Goal: Task Accomplishment & Management: Use online tool/utility

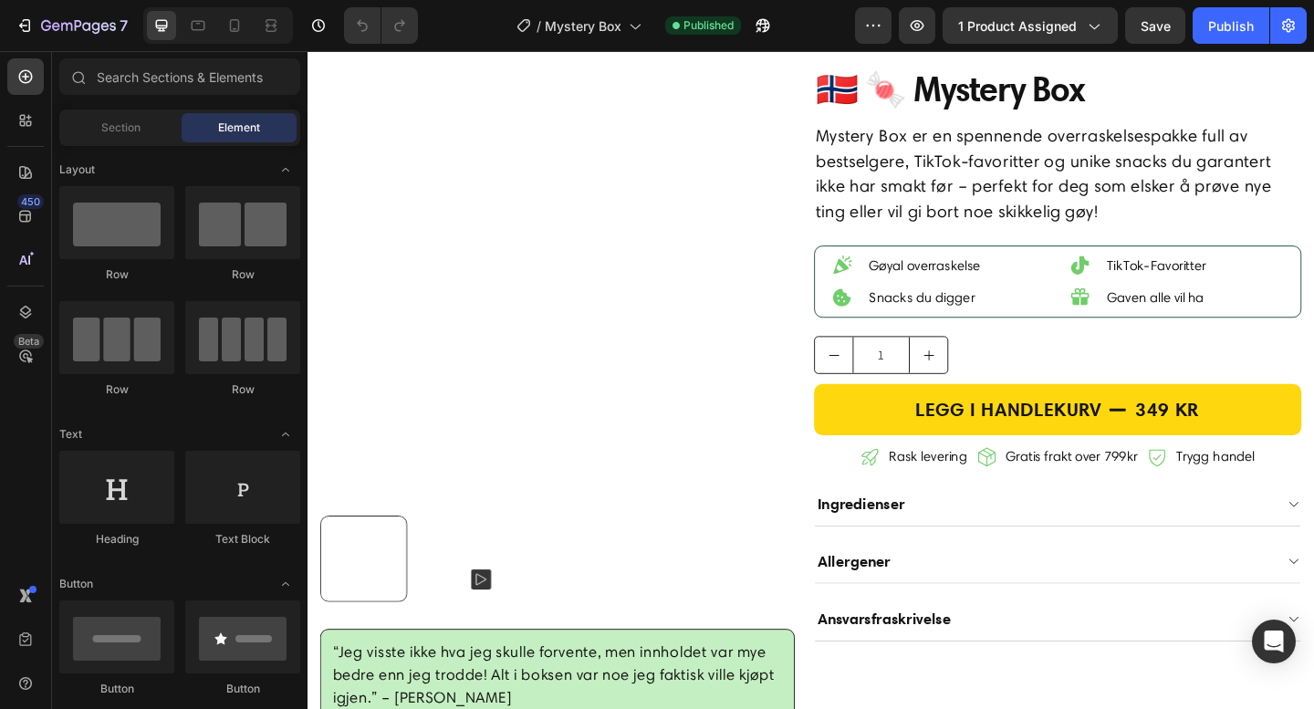
scroll to position [234, 0]
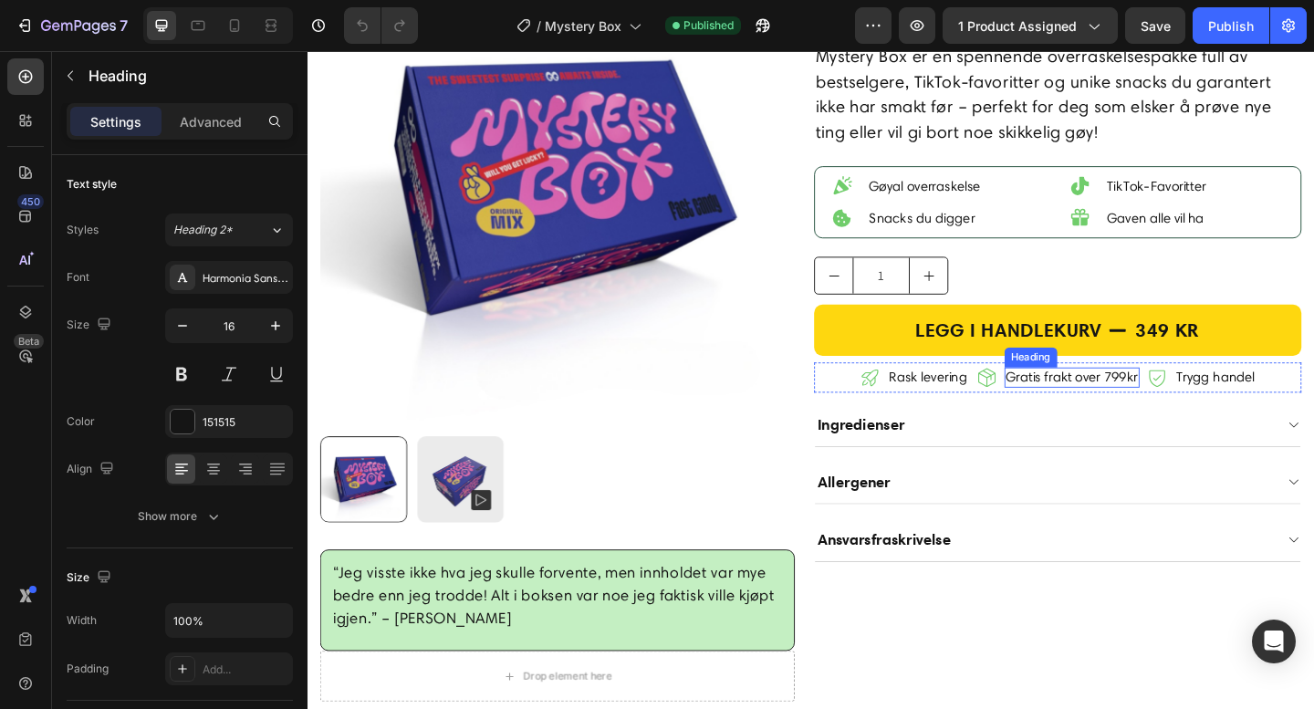
click at [1191, 409] on h2 "Gratis frakt over 799kr" at bounding box center [1139, 406] width 147 height 21
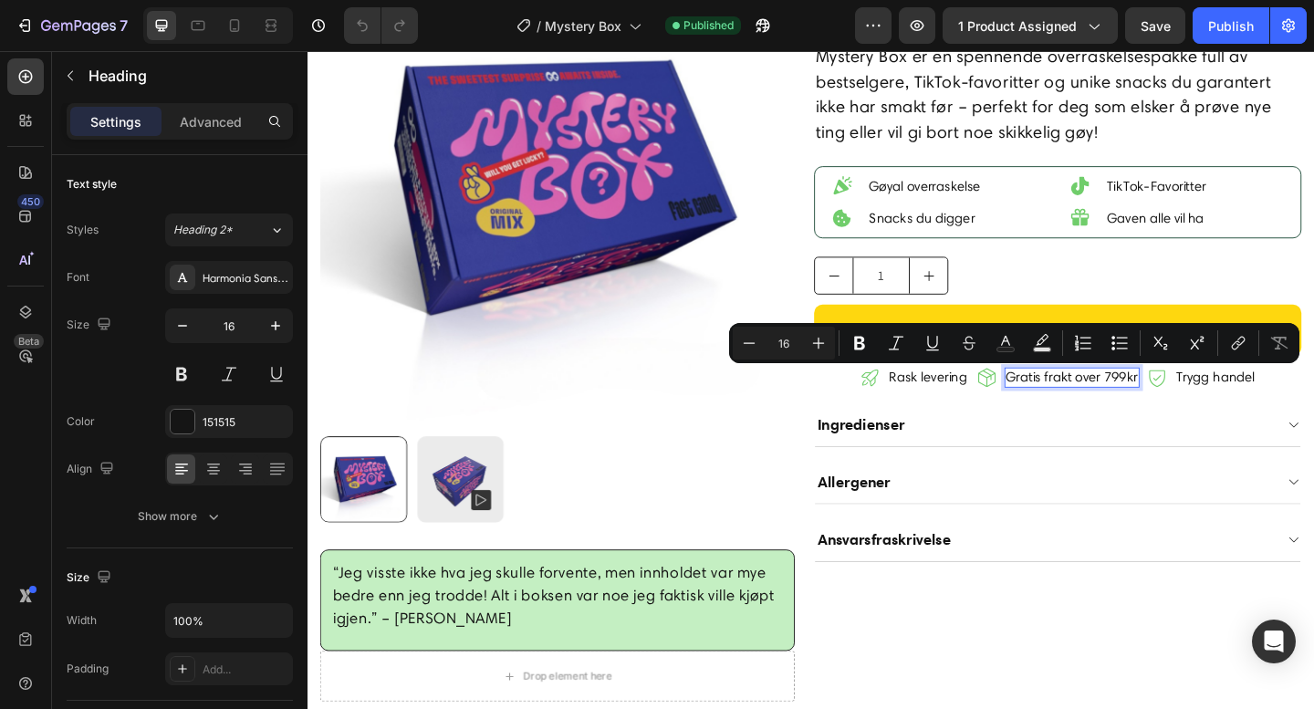
click at [1178, 405] on p "Gratis frakt over 799kr" at bounding box center [1139, 406] width 143 height 17
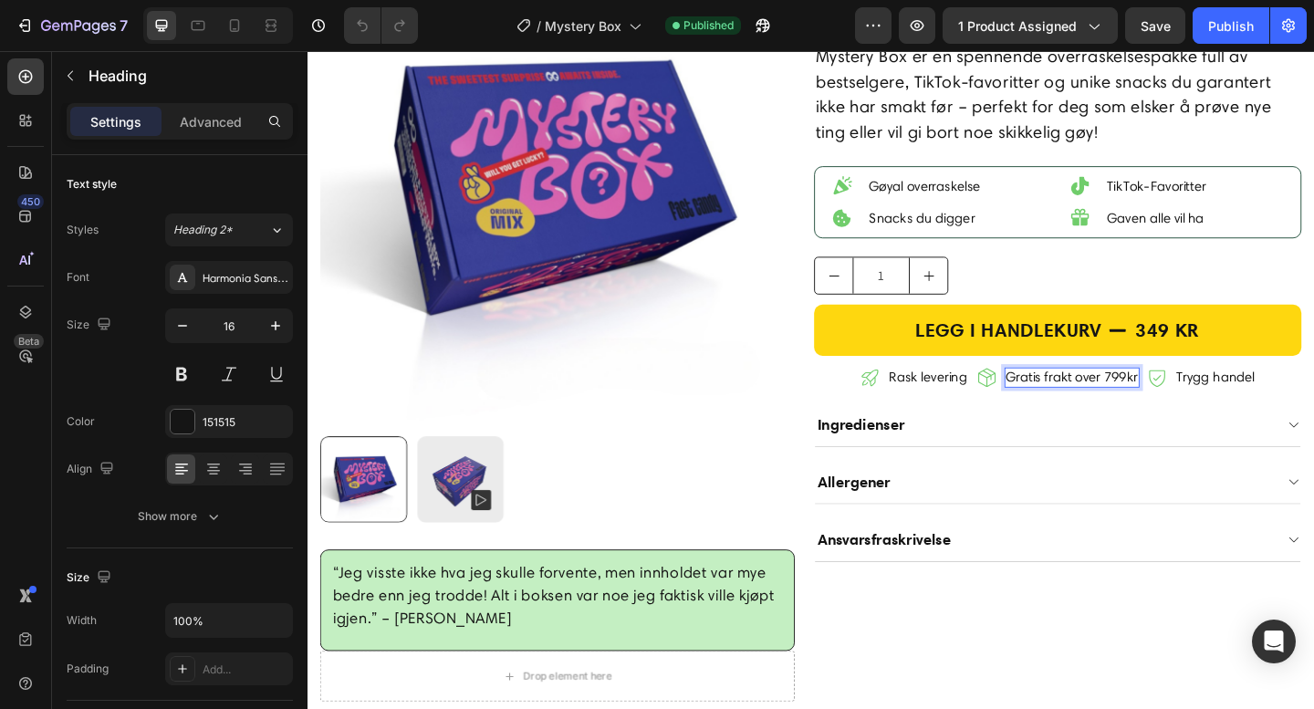
click at [1184, 409] on p "Gratis frakt over 799kr" at bounding box center [1139, 406] width 143 height 17
drag, startPoint x: 1224, startPoint y: 19, endPoint x: 985, endPoint y: 36, distance: 238.7
click at [1224, 19] on div "Publish" at bounding box center [1231, 25] width 46 height 19
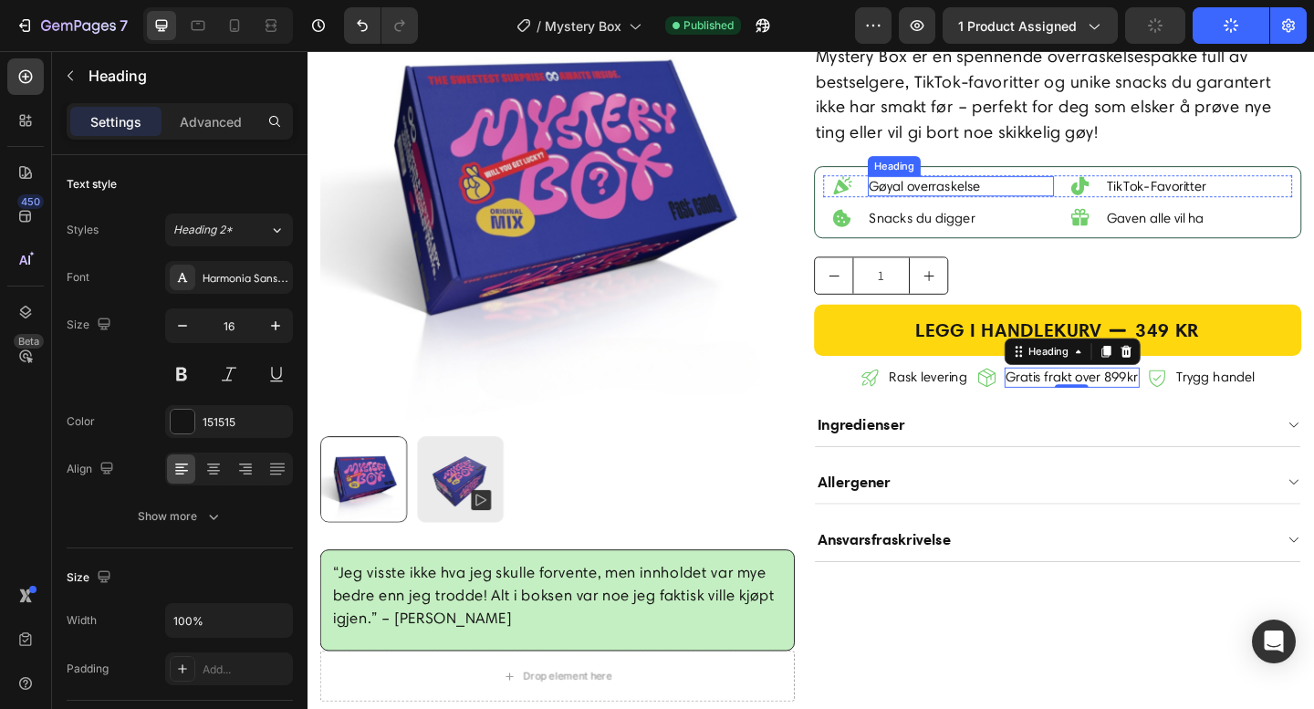
scroll to position [0, 0]
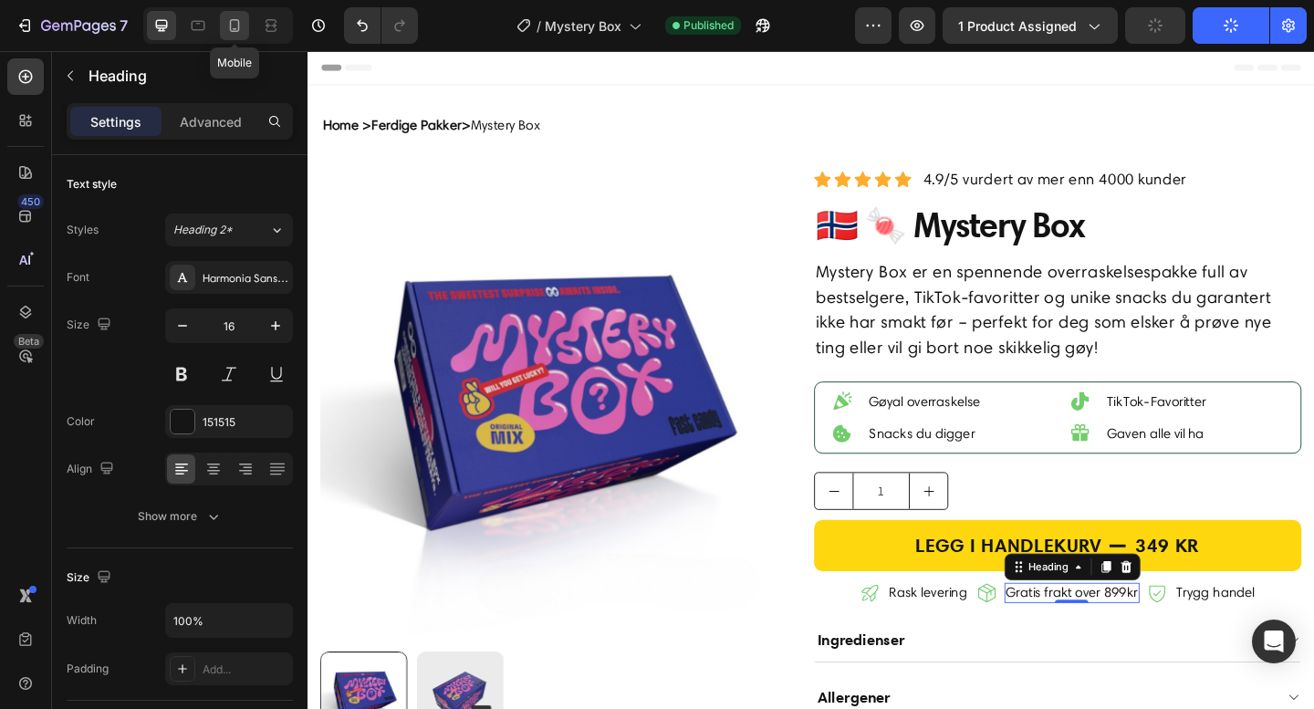
click at [233, 26] on icon at bounding box center [234, 25] width 18 height 18
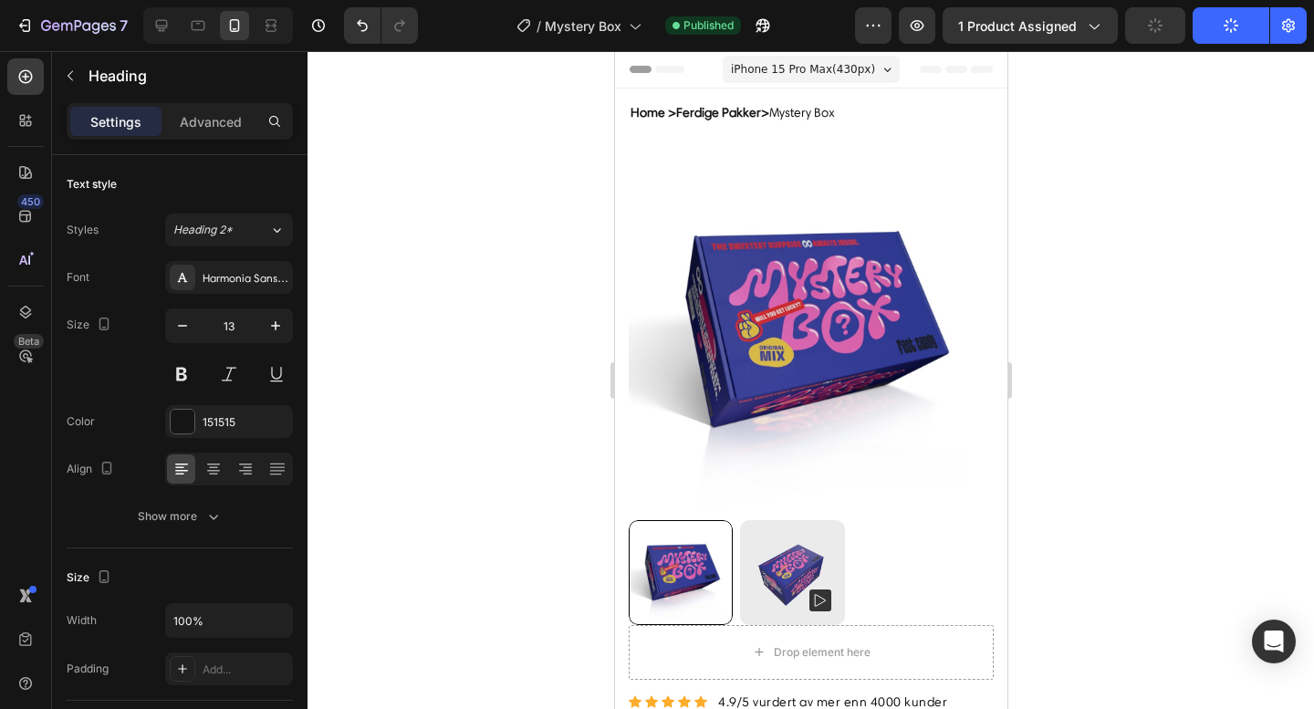
click at [153, 9] on div at bounding box center [218, 25] width 150 height 36
click at [159, 23] on icon at bounding box center [161, 25] width 18 height 18
type input "16"
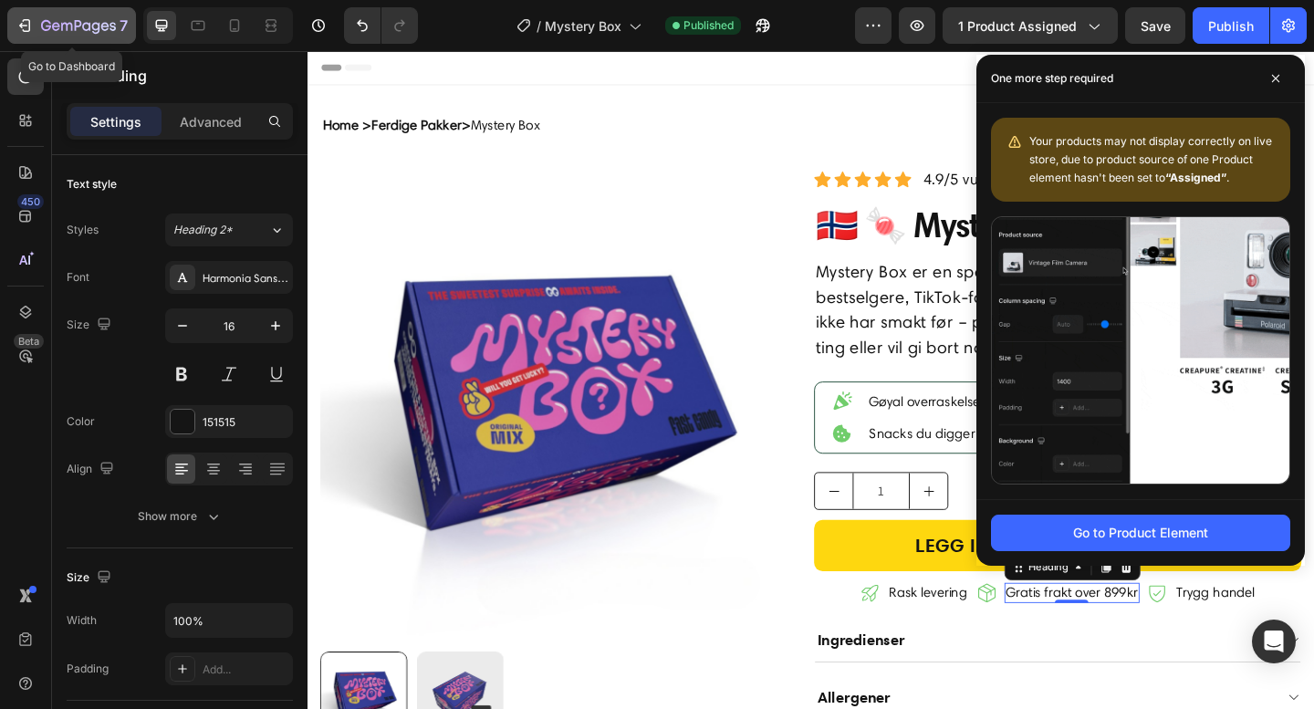
click at [106, 24] on icon "button" at bounding box center [105, 26] width 8 height 8
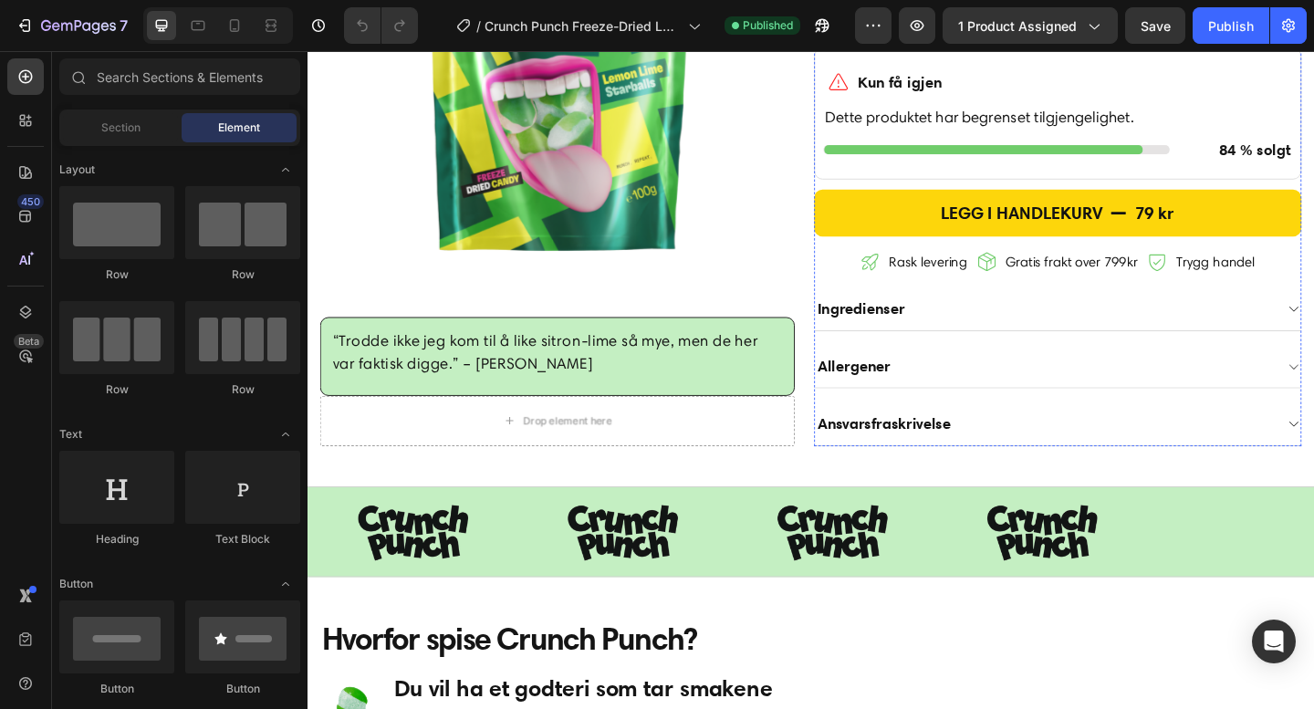
scroll to position [1121, 0]
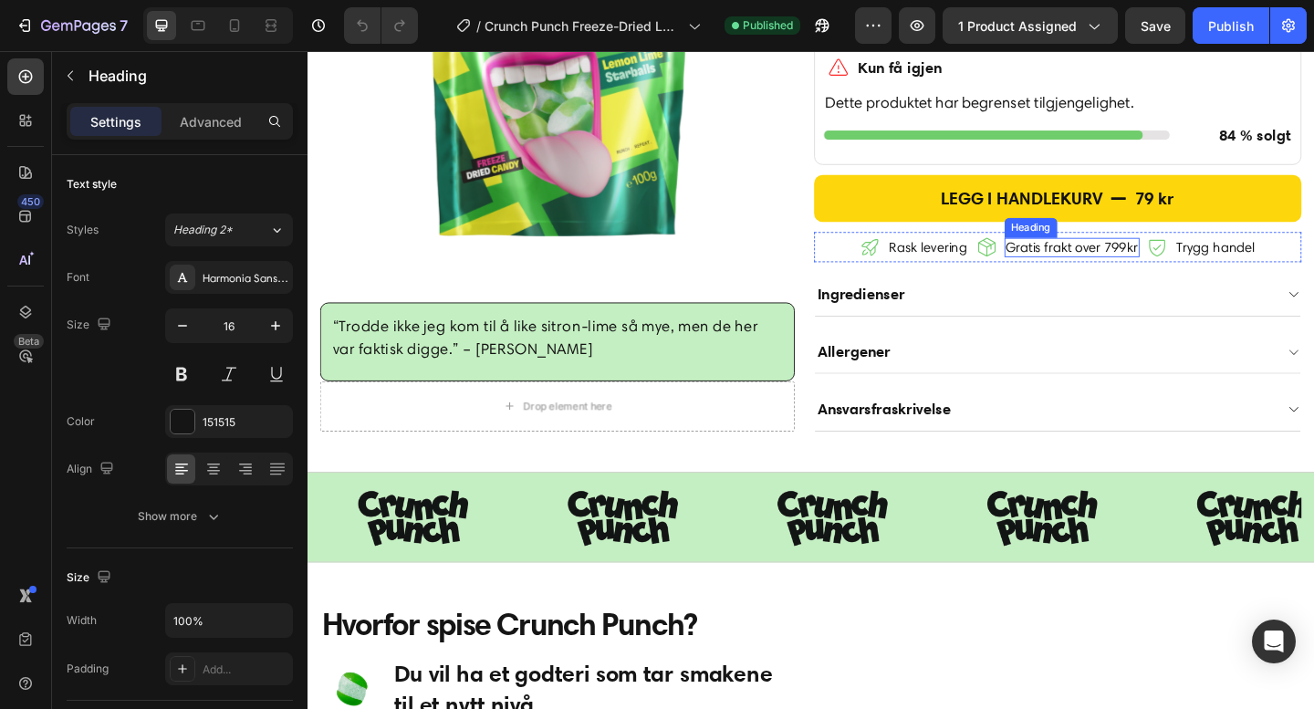
click at [1189, 276] on h2 "Gratis frakt over 799kr" at bounding box center [1139, 265] width 147 height 21
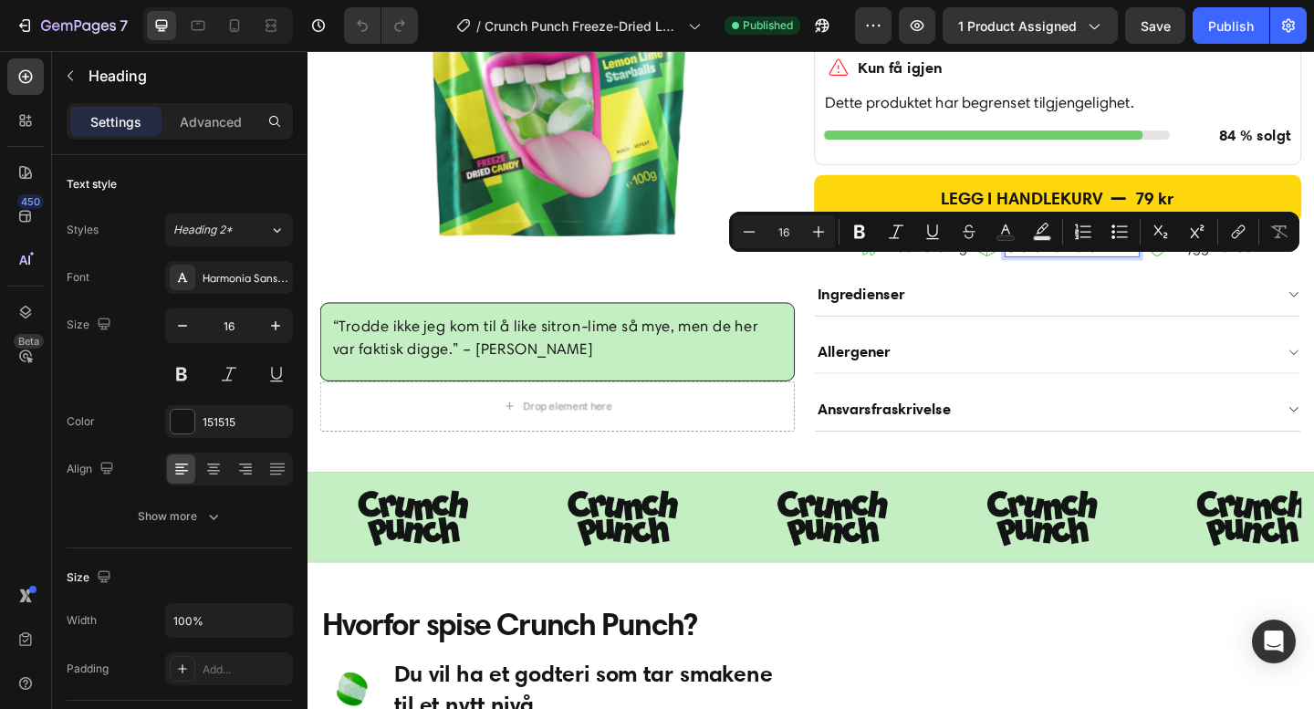
click at [1184, 274] on p "Gratis frakt over 799kr" at bounding box center [1139, 264] width 143 height 17
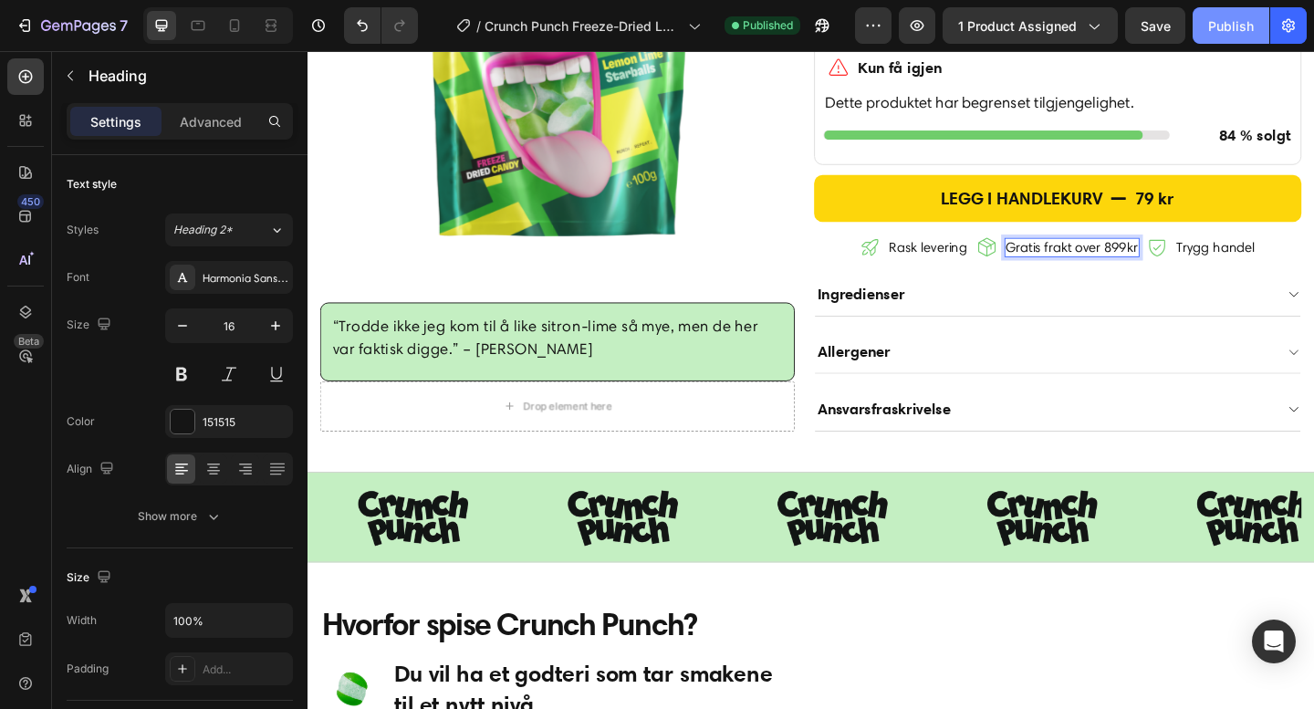
click at [1240, 27] on div "Publish" at bounding box center [1231, 25] width 46 height 19
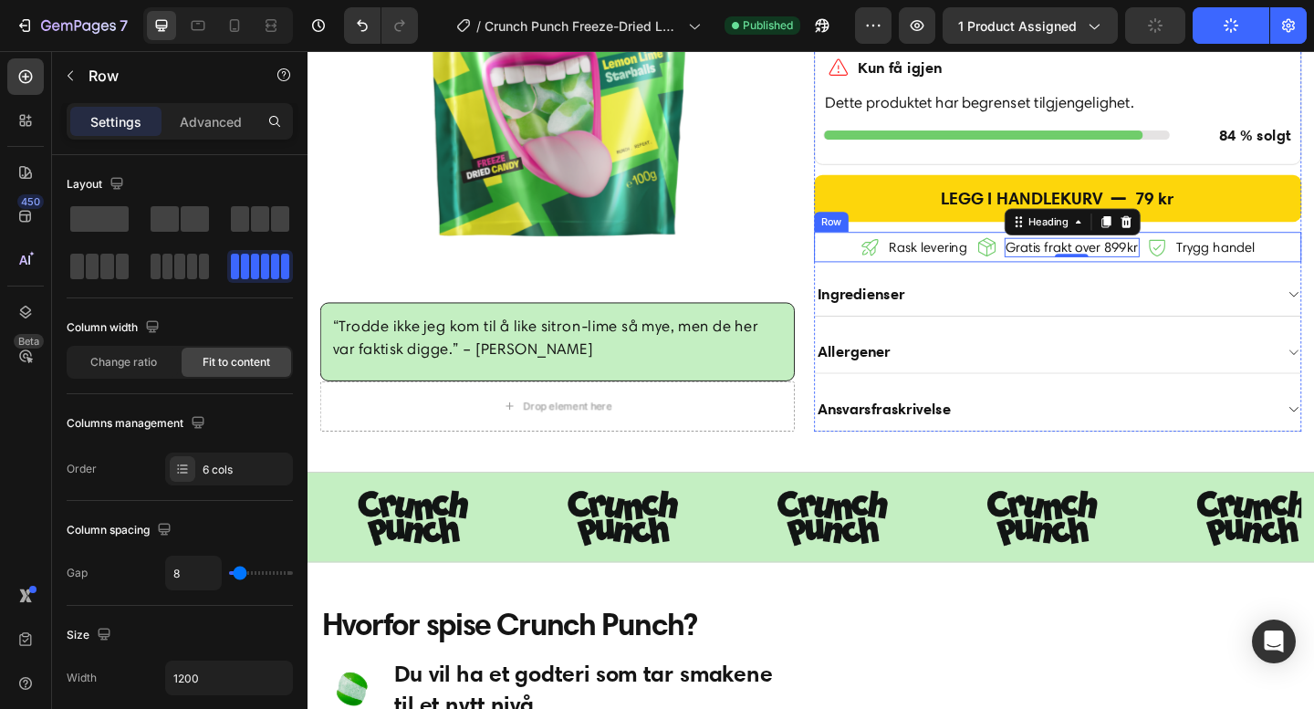
click at [862, 276] on div "Icon Rask levering Heading Icon Gratis frakt over 899kr Heading 0 Icon Trygg ha…" at bounding box center [1124, 264] width 530 height 33
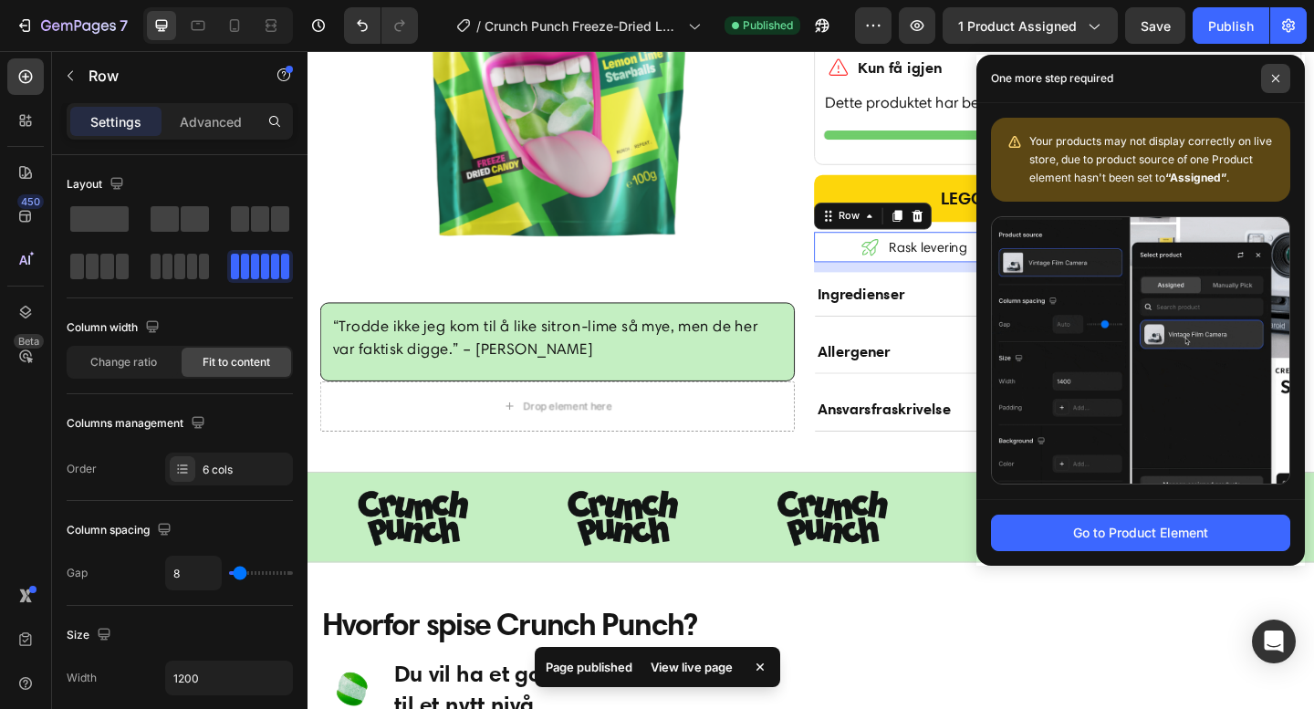
click at [1274, 78] on icon at bounding box center [1275, 78] width 9 height 9
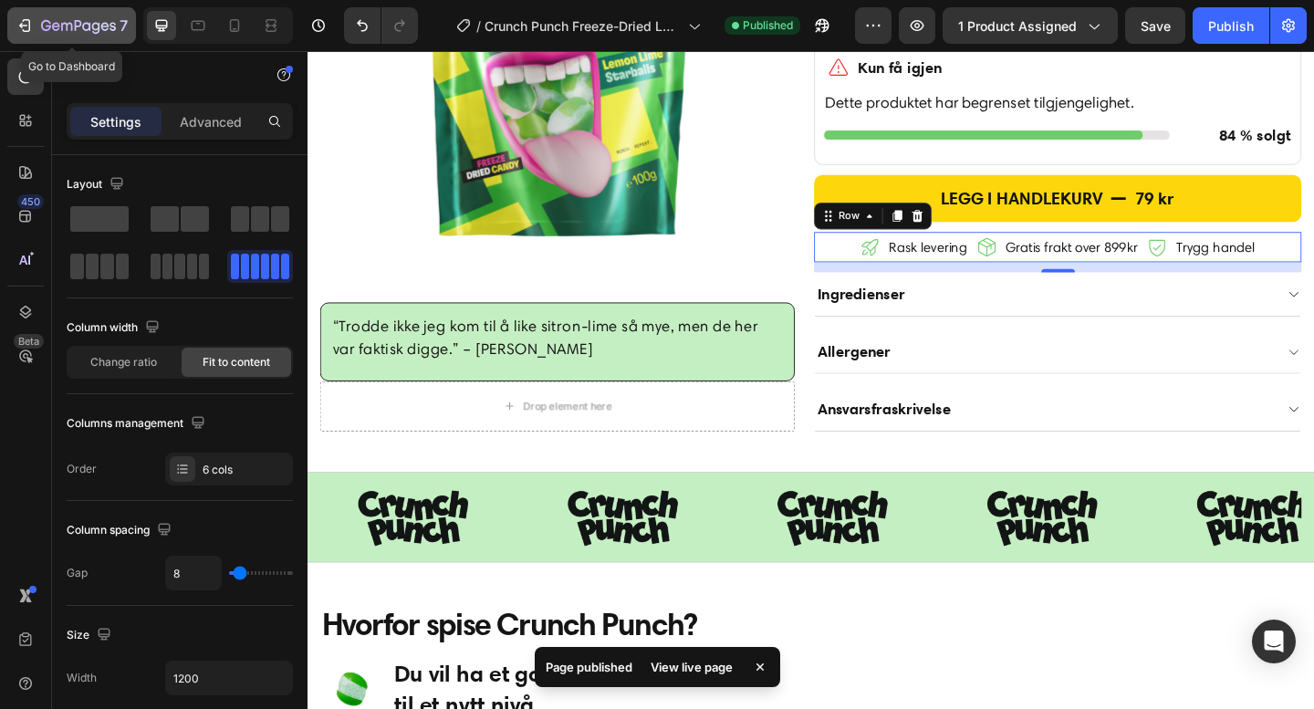
click at [99, 19] on icon "button" at bounding box center [78, 27] width 75 height 16
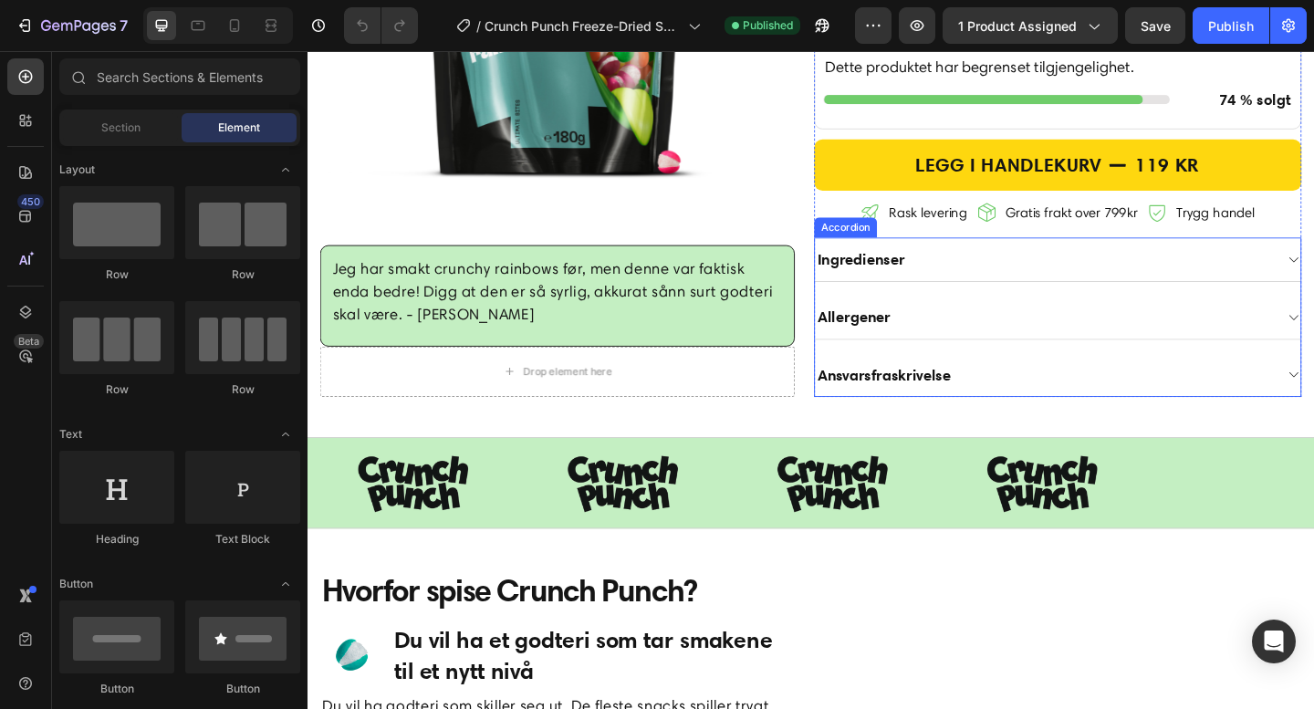
scroll to position [1259, 0]
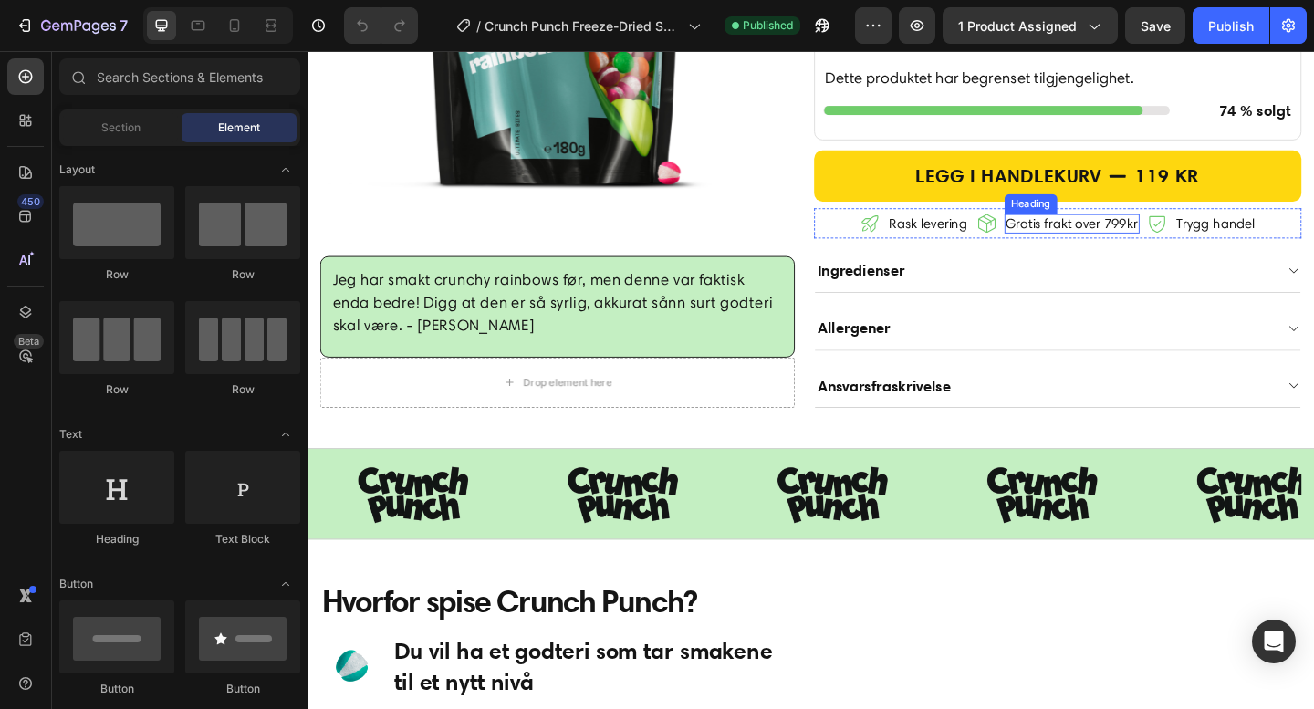
click at [1190, 250] on h2 "Gratis frakt over 799kr" at bounding box center [1139, 239] width 147 height 21
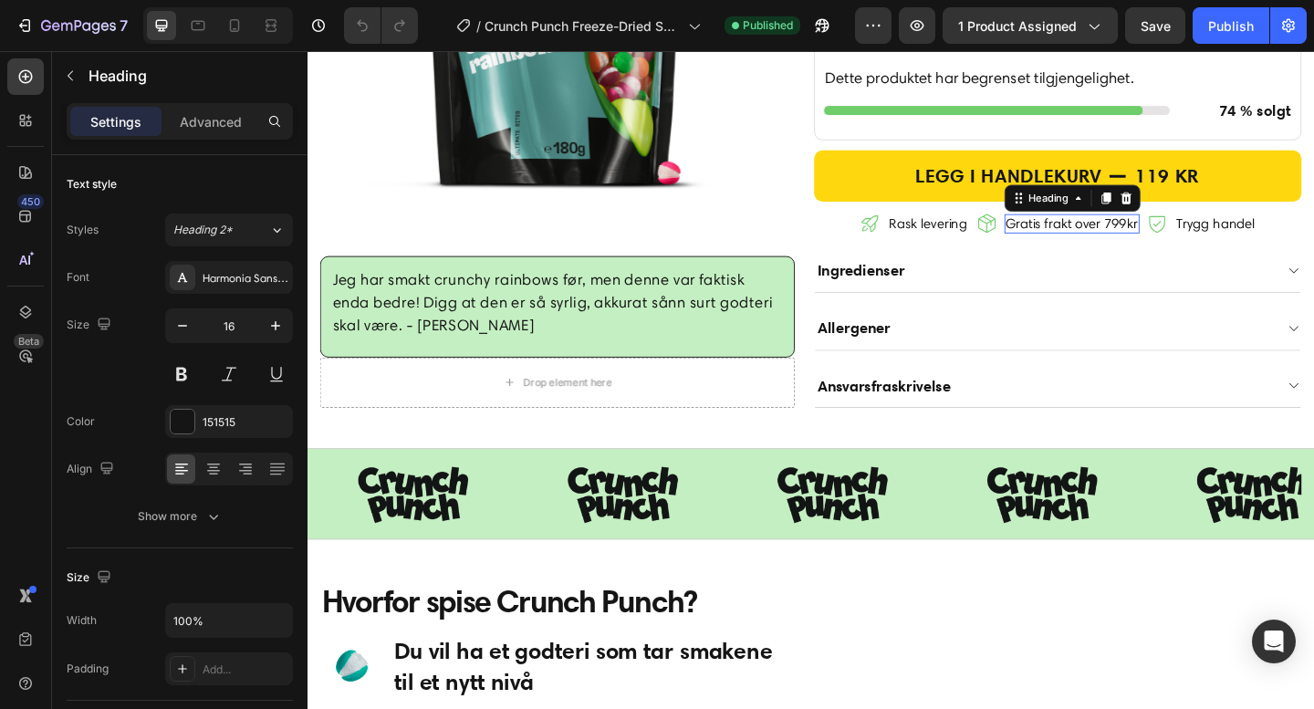
click at [1190, 250] on h2 "Gratis frakt over 799kr" at bounding box center [1139, 239] width 147 height 21
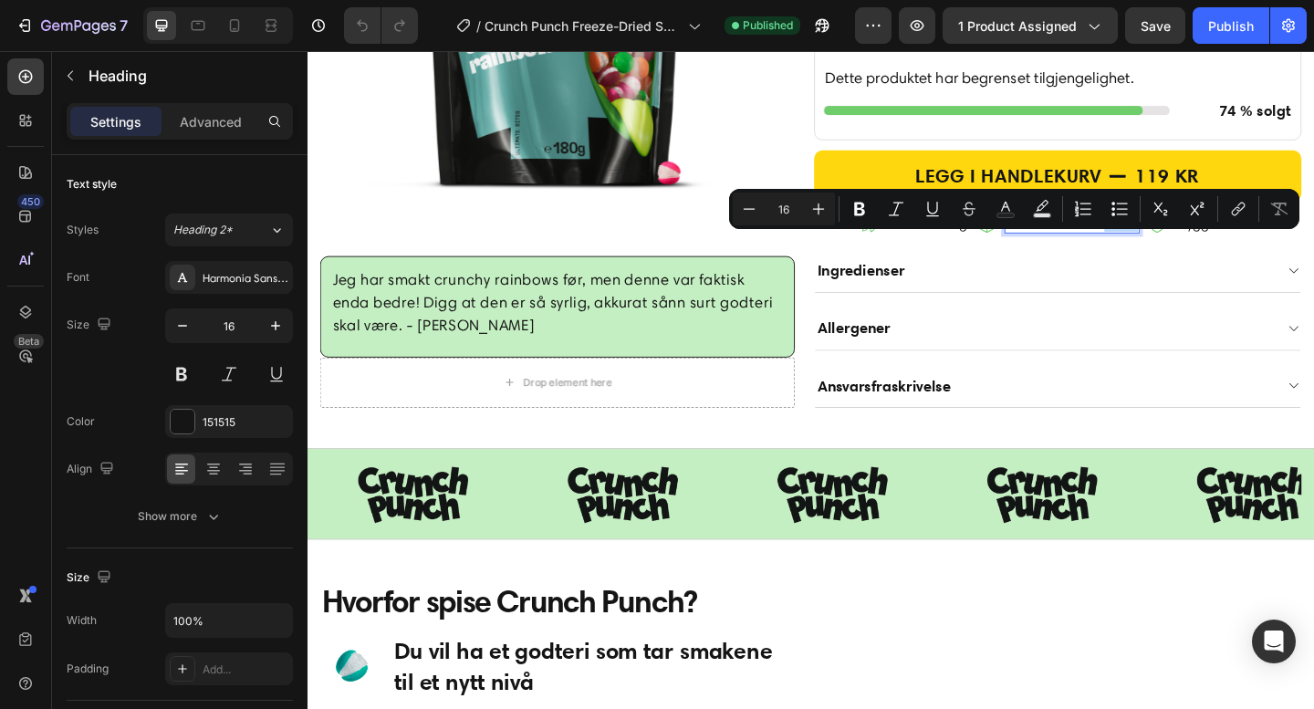
click at [1182, 248] on p "Gratis frakt over 799kr" at bounding box center [1139, 239] width 143 height 17
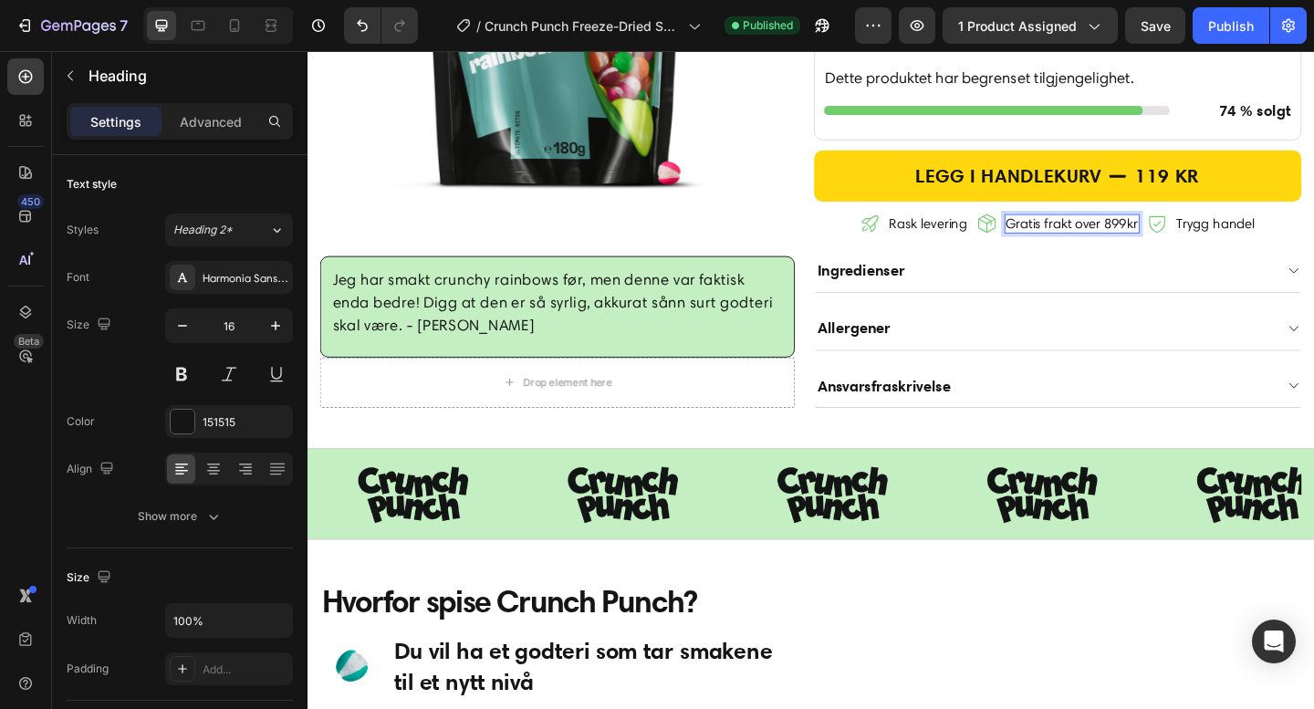
click at [1237, 44] on div "7 Version history / Crunch Punch Freeze-Dried Sour Crunchy Rainbows 180 g Publi…" at bounding box center [657, 26] width 1314 height 52
click at [1237, 26] on div "Publish" at bounding box center [1231, 25] width 46 height 19
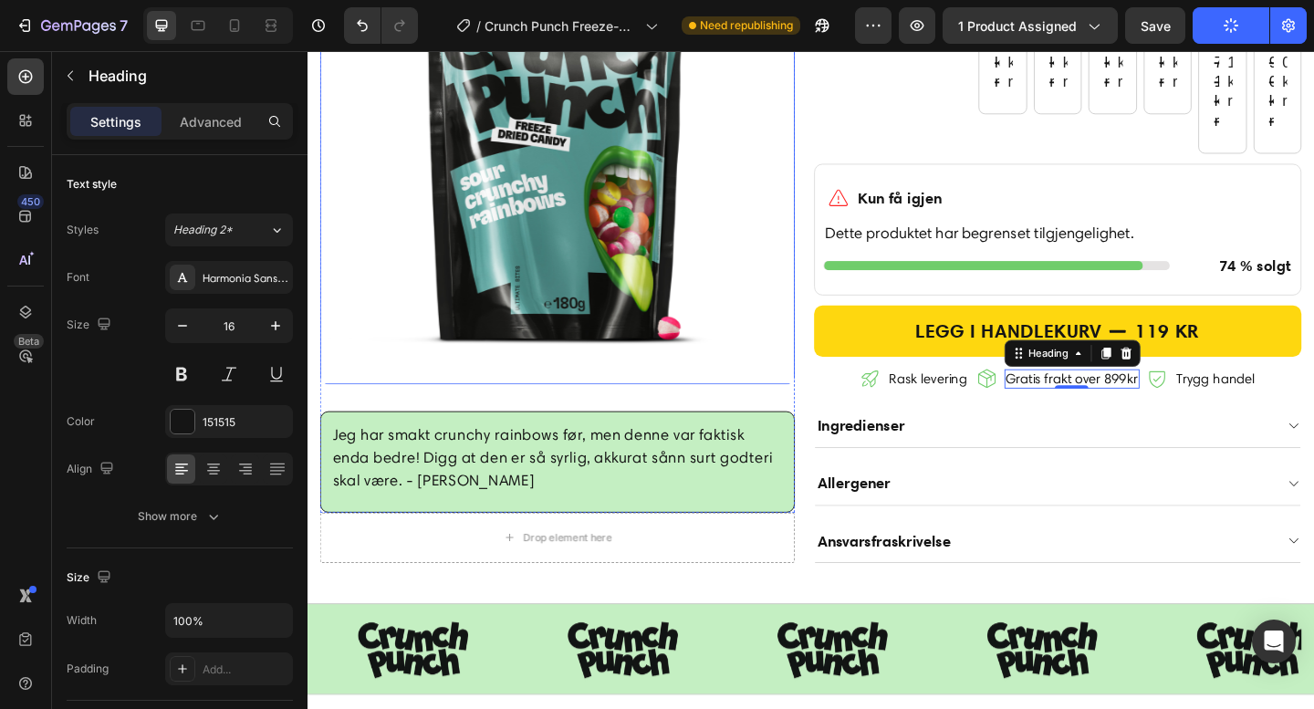
scroll to position [1065, 0]
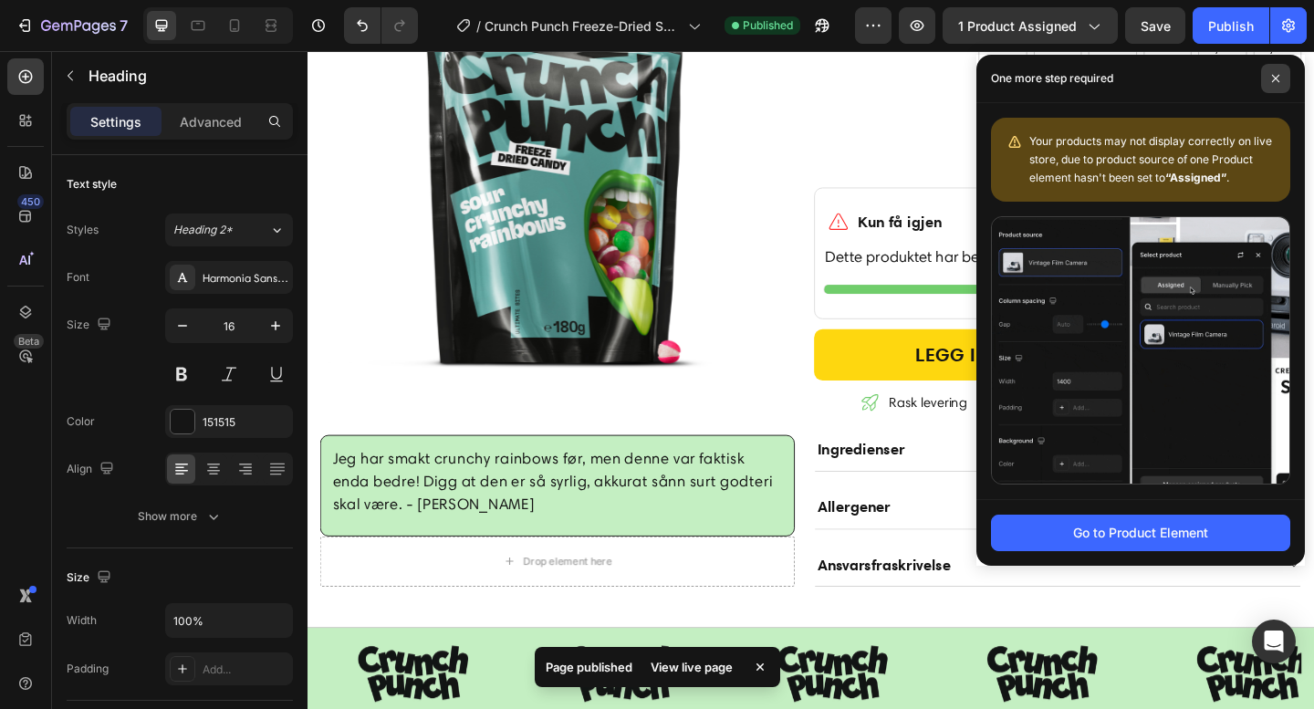
click at [1275, 83] on span at bounding box center [1275, 78] width 29 height 29
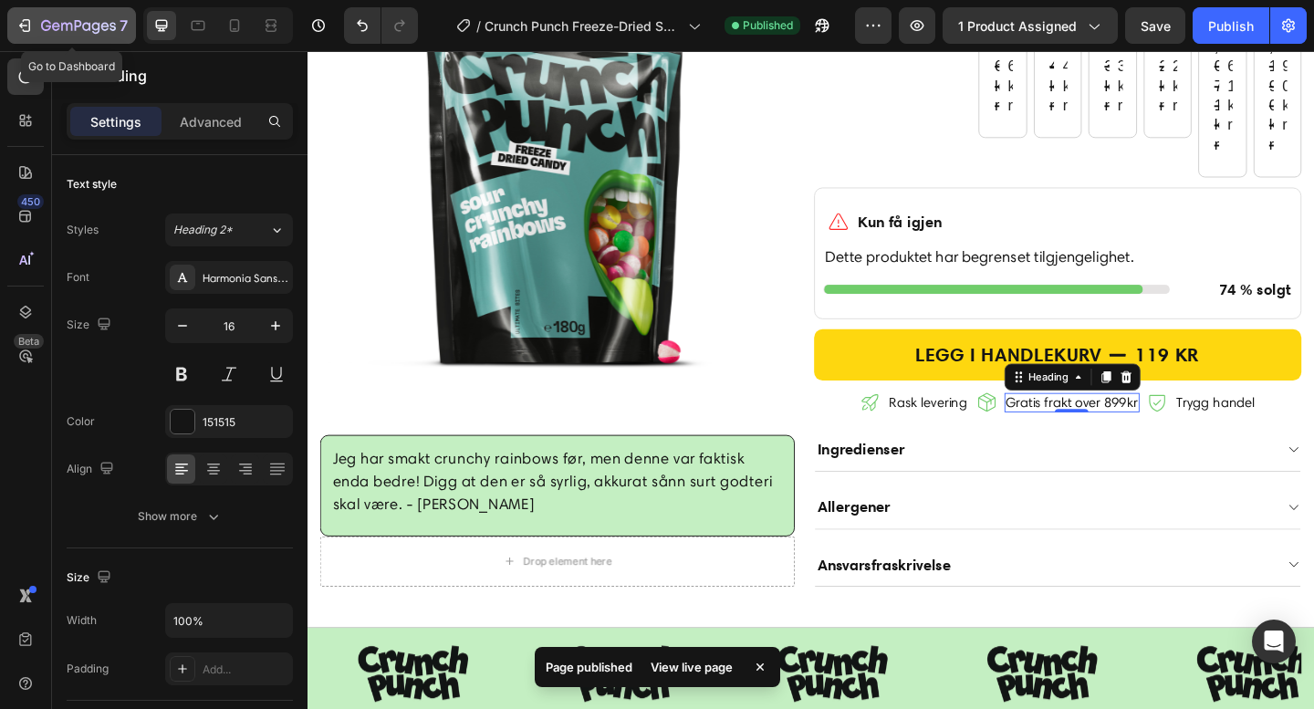
click at [92, 20] on icon "button" at bounding box center [78, 27] width 75 height 16
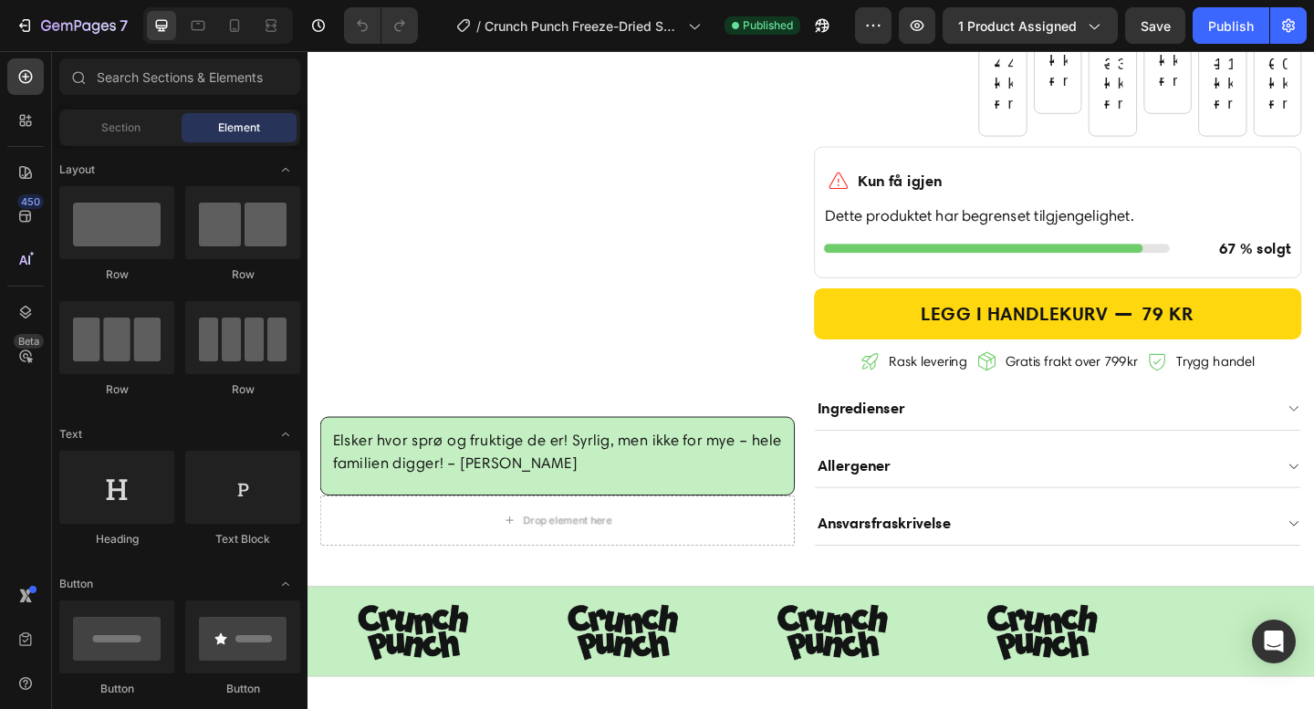
scroll to position [1046, 0]
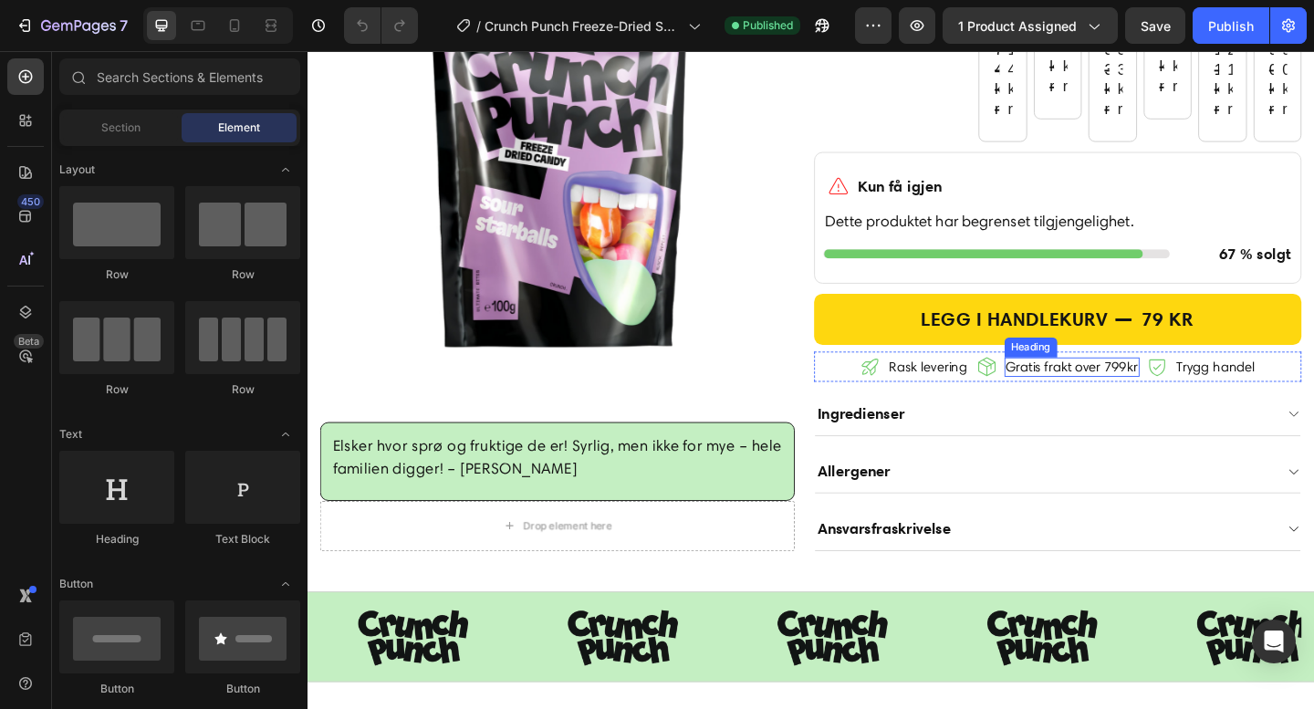
click at [1194, 406] on h2 "Gratis frakt over 799kr" at bounding box center [1139, 395] width 147 height 21
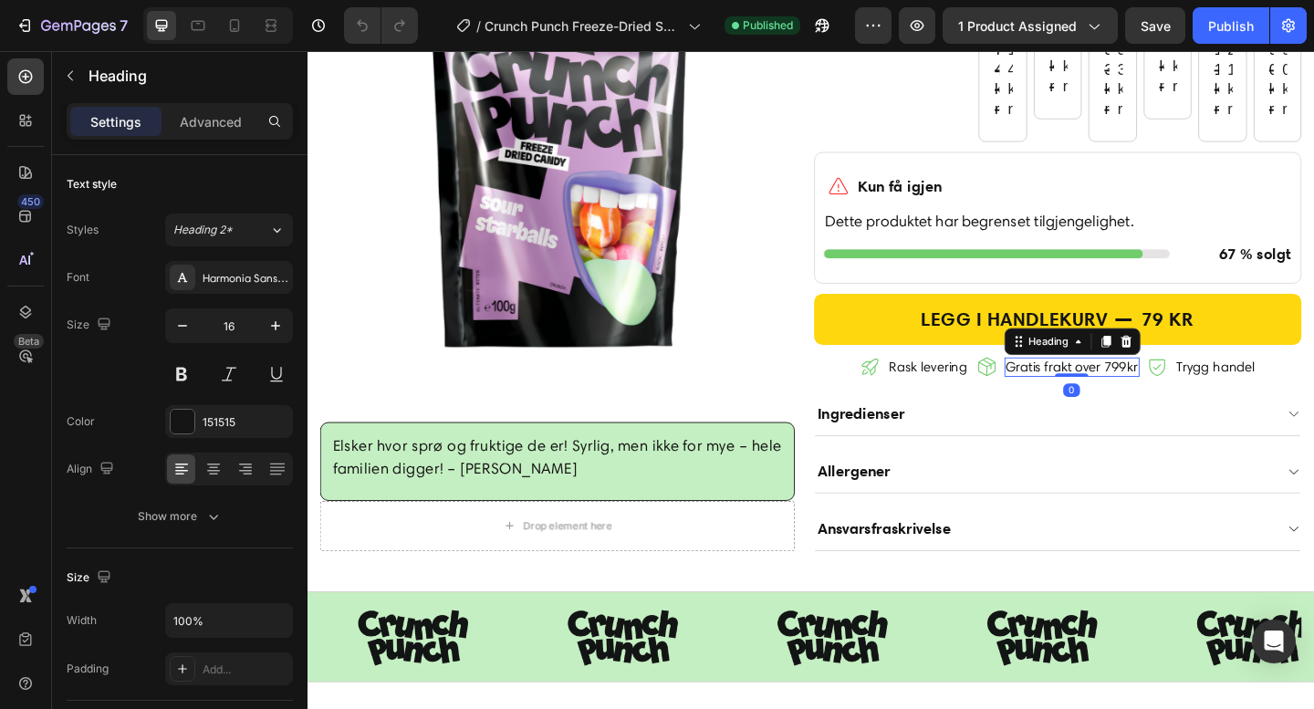
click at [1194, 406] on h2 "Gratis frakt over 799kr" at bounding box center [1139, 395] width 147 height 21
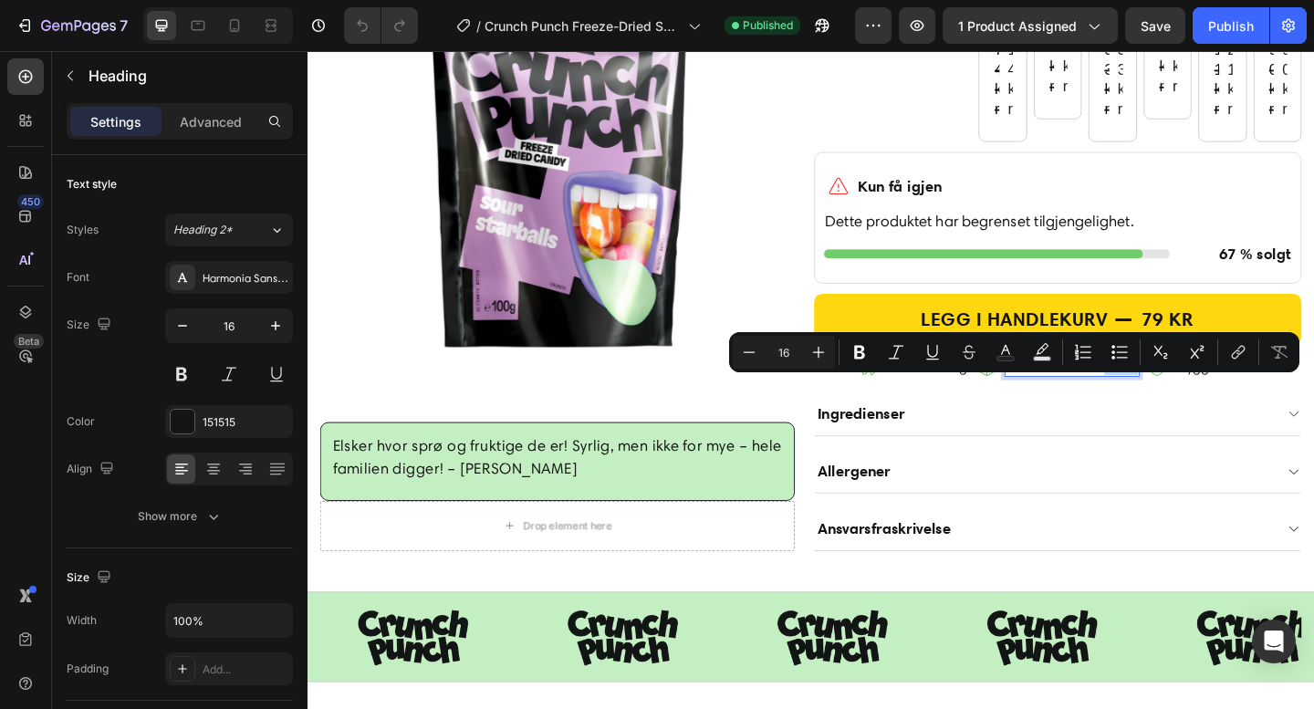
click at [1185, 404] on p "Gratis frakt over 799kr" at bounding box center [1139, 395] width 143 height 17
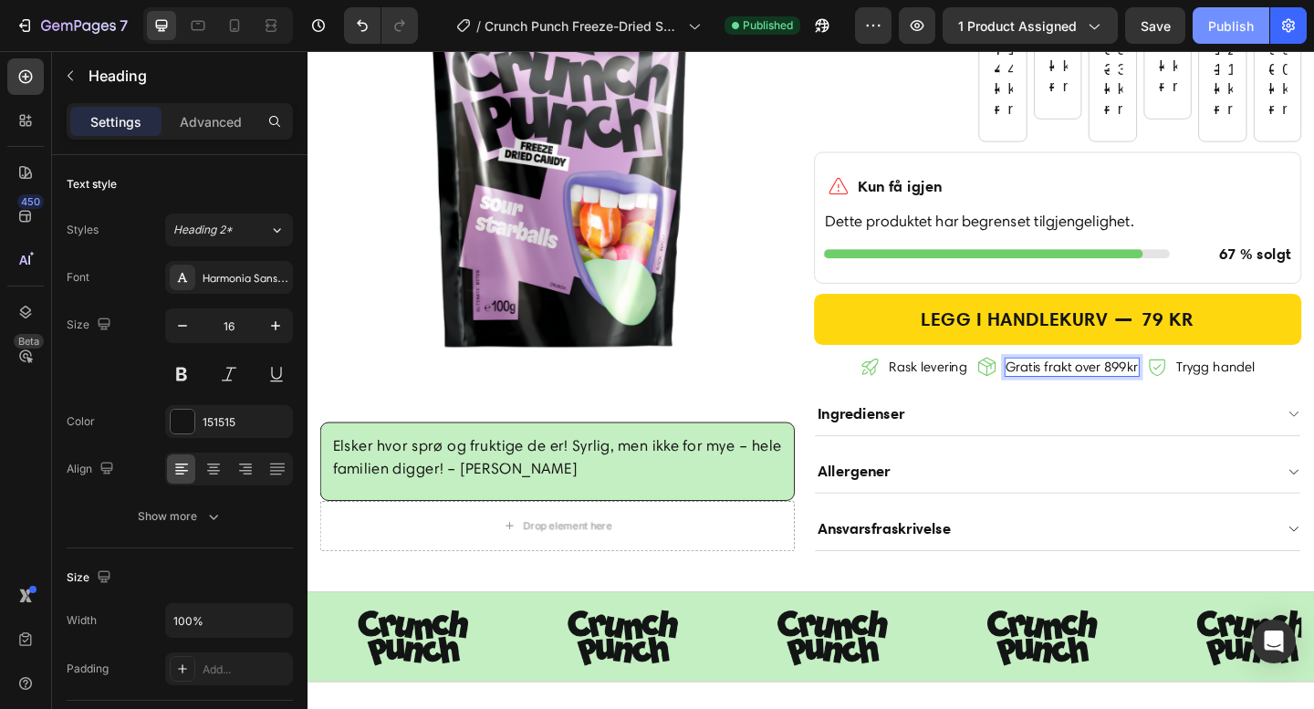
click at [1221, 27] on div "Publish" at bounding box center [1231, 25] width 46 height 19
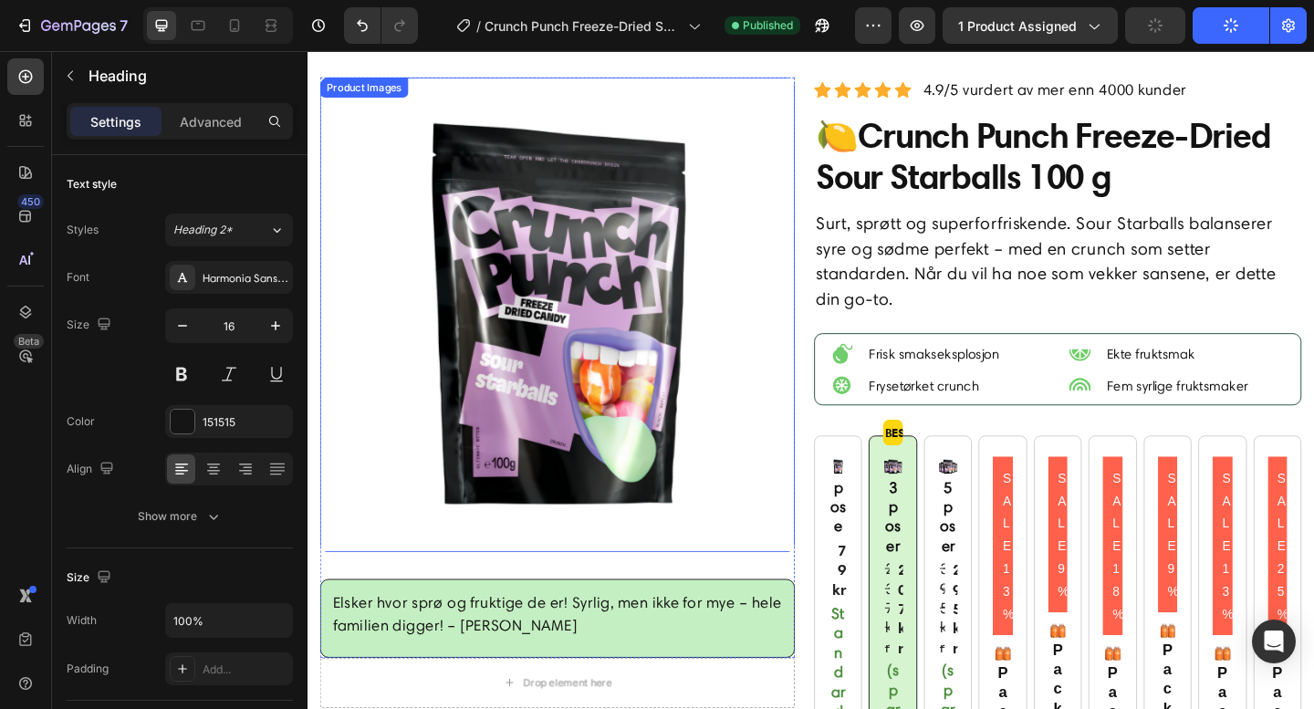
scroll to position [0, 0]
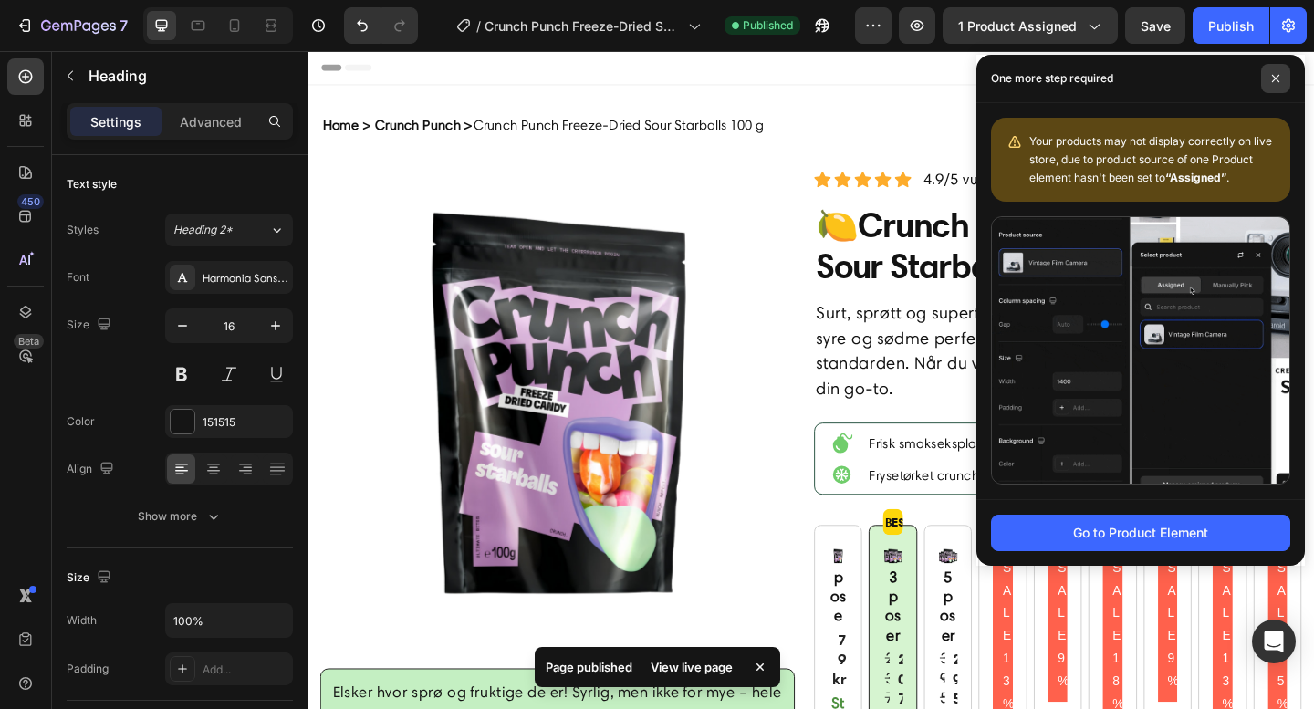
click at [1288, 72] on span at bounding box center [1275, 78] width 29 height 29
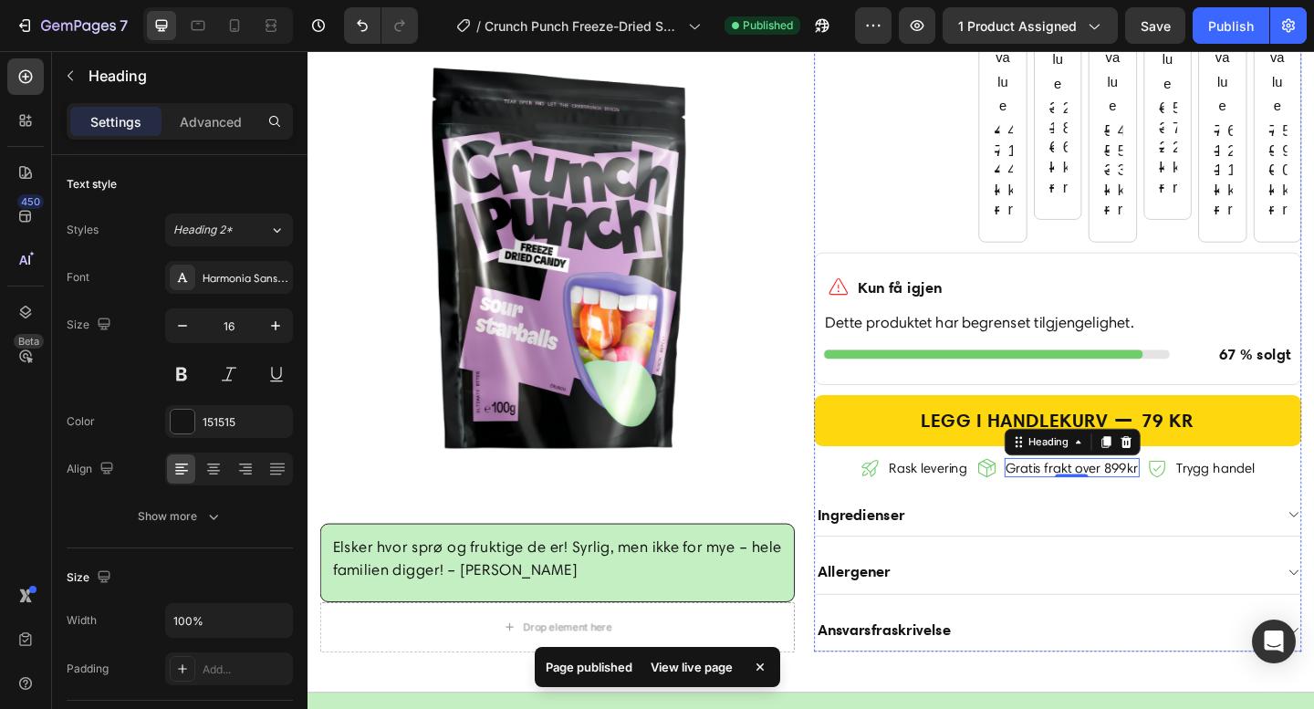
scroll to position [984, 0]
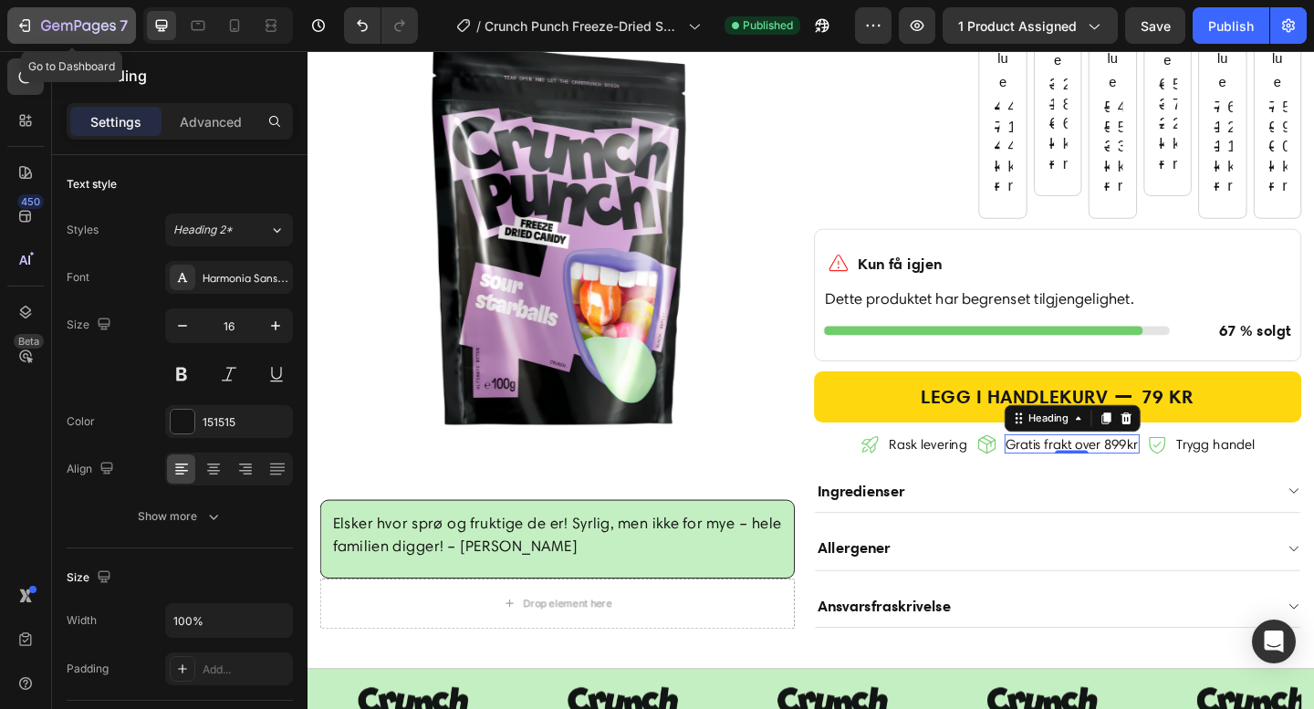
click at [99, 26] on icon "button" at bounding box center [96, 28] width 8 height 12
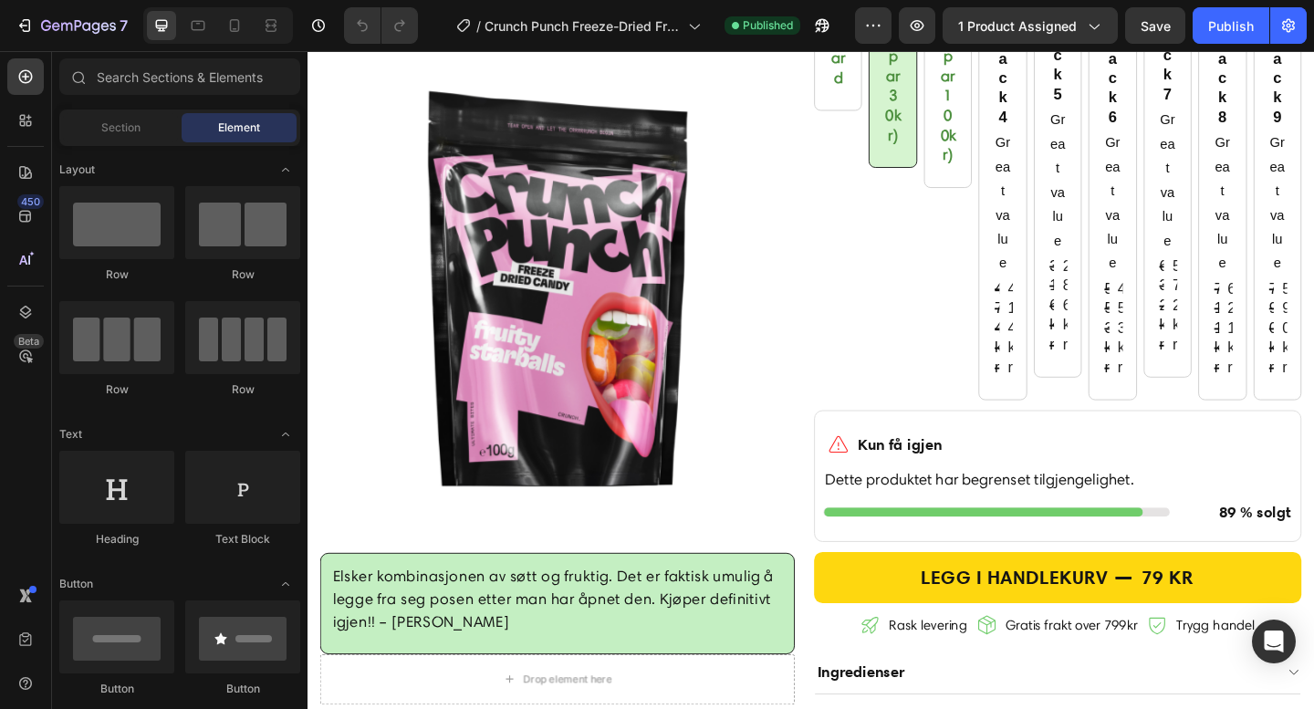
scroll to position [819, 0]
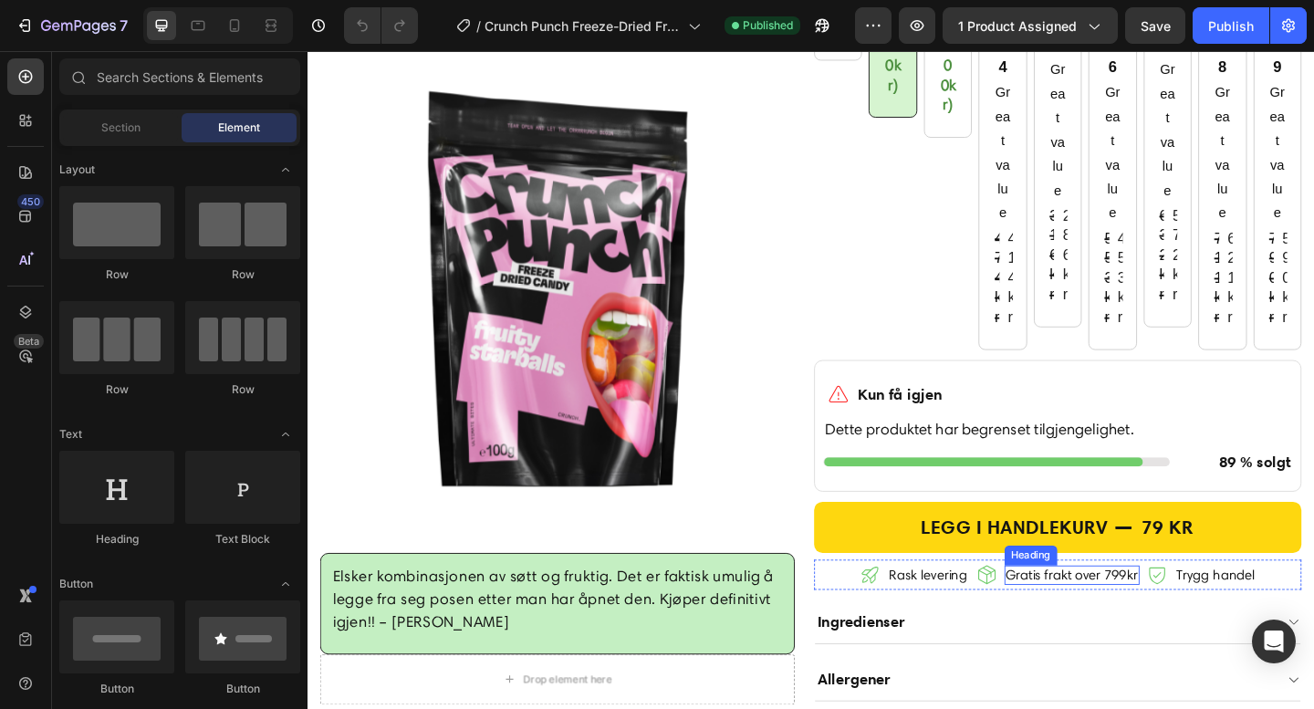
click at [1179, 632] on h2 "Gratis frakt over 799kr" at bounding box center [1139, 621] width 147 height 21
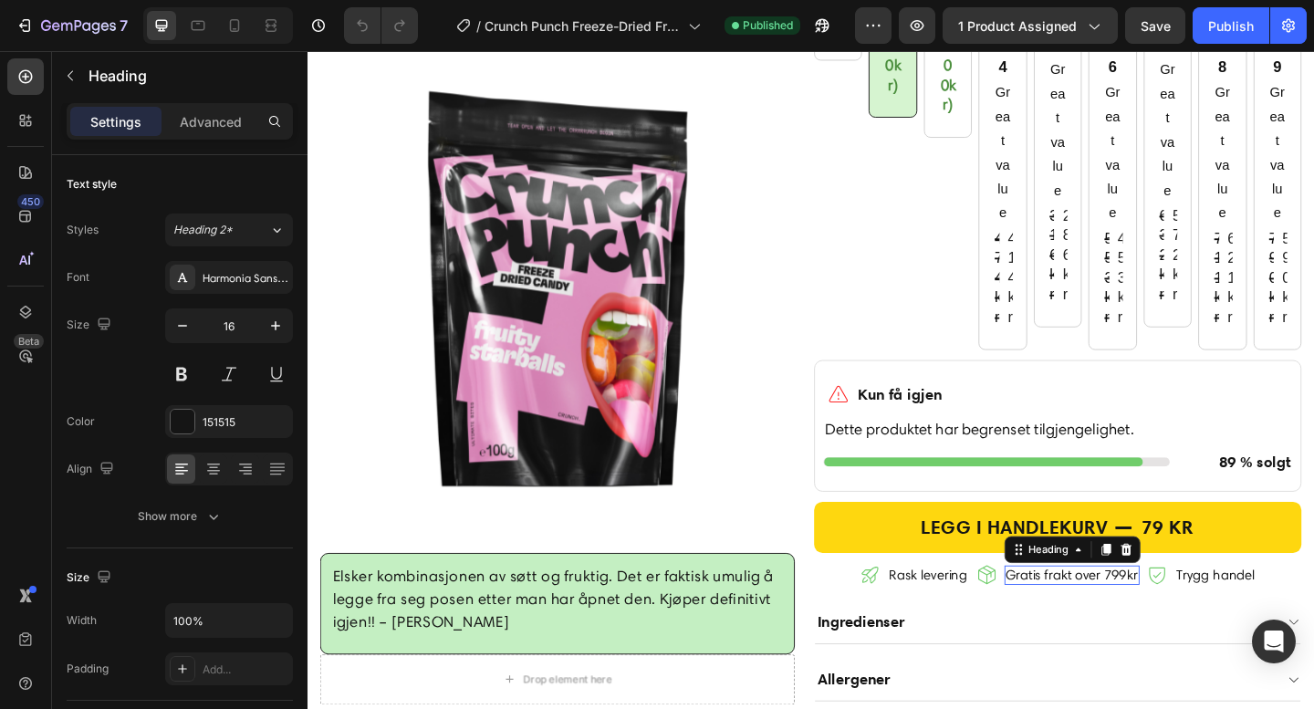
click at [1179, 632] on h2 "Gratis frakt over 799kr" at bounding box center [1139, 621] width 147 height 21
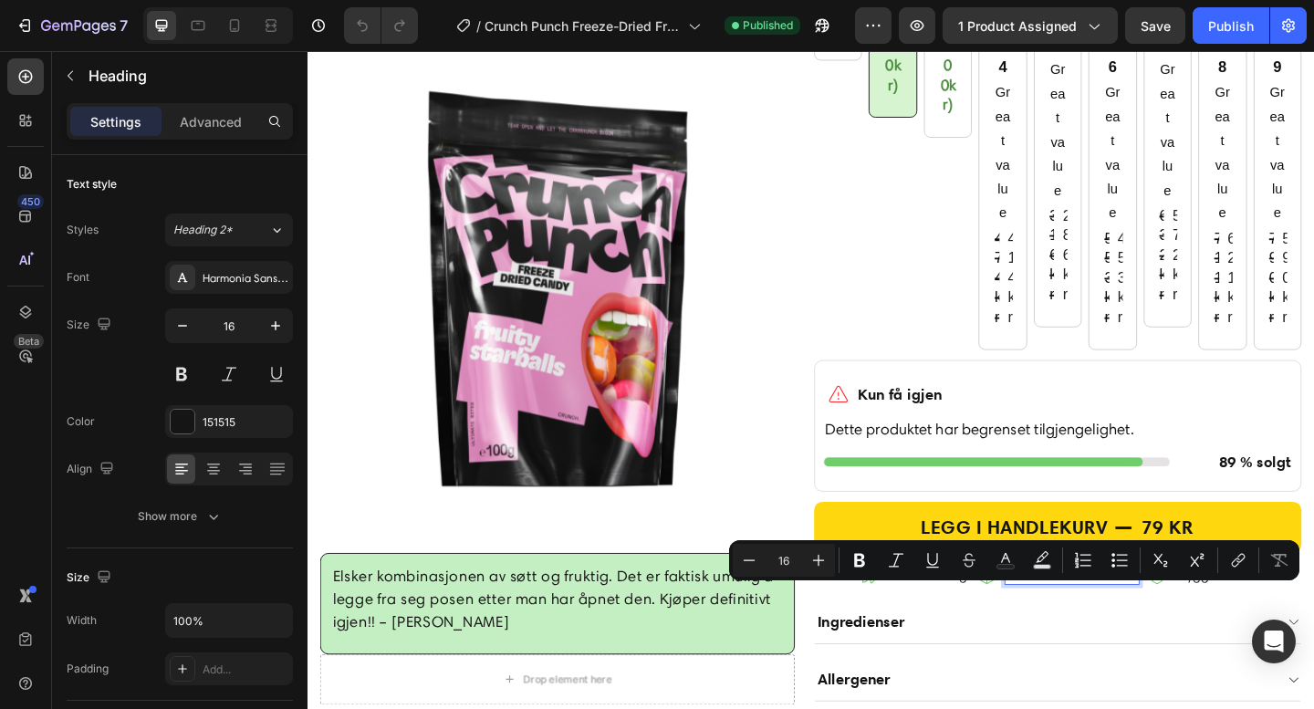
click at [1179, 631] on p "Gratis frakt over 799kr" at bounding box center [1139, 621] width 143 height 17
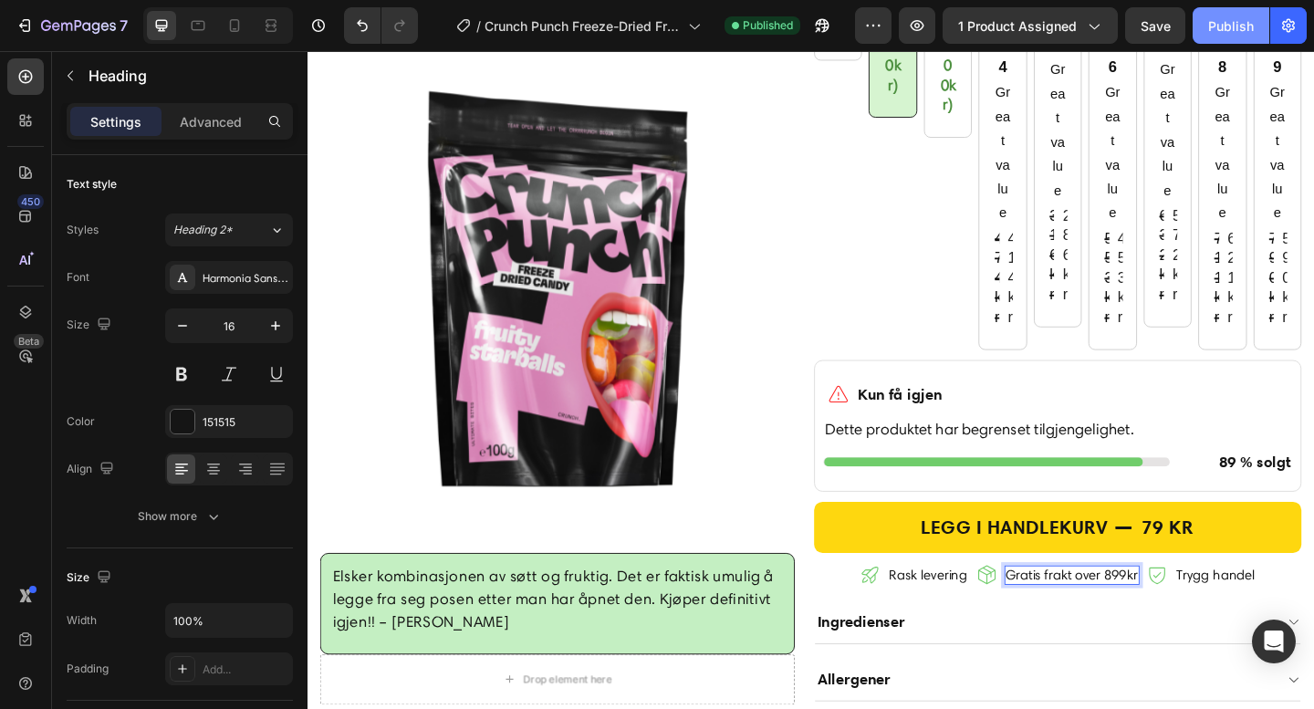
drag, startPoint x: 1235, startPoint y: 36, endPoint x: 917, endPoint y: 57, distance: 318.3
click at [1235, 36] on button "Publish" at bounding box center [1231, 25] width 77 height 36
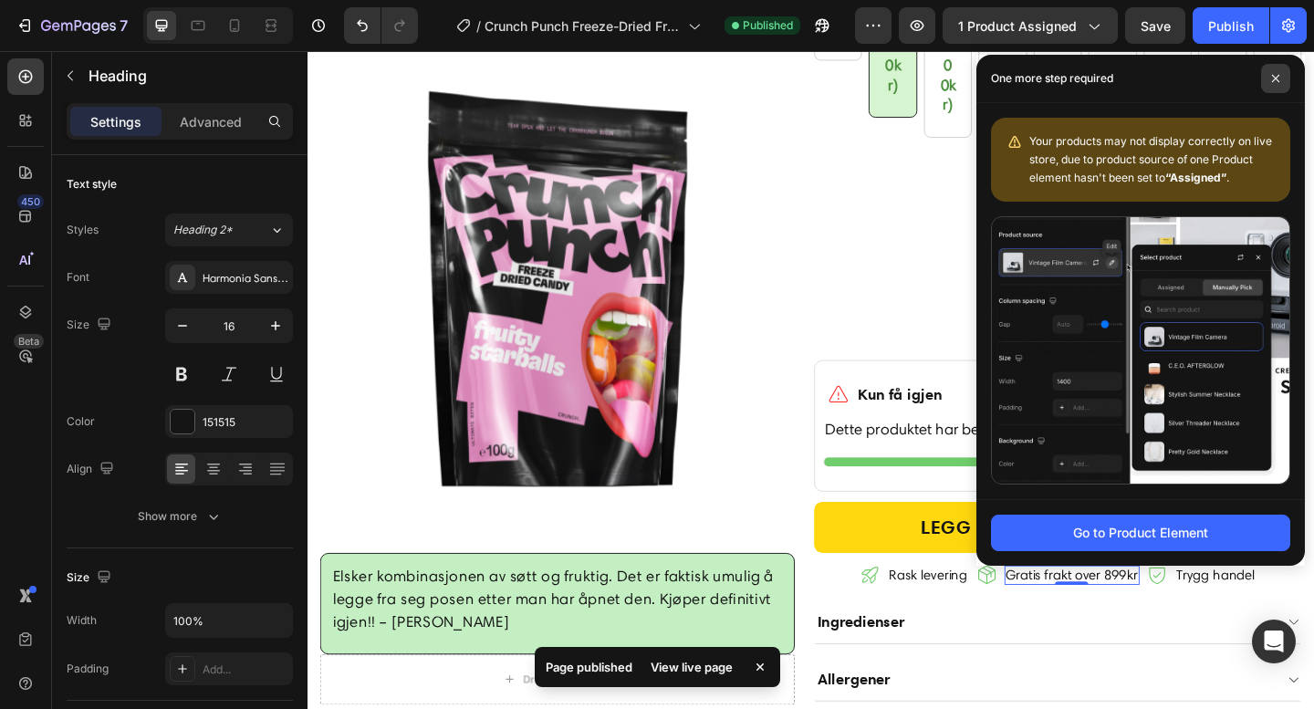
click at [1289, 76] on span at bounding box center [1275, 78] width 29 height 29
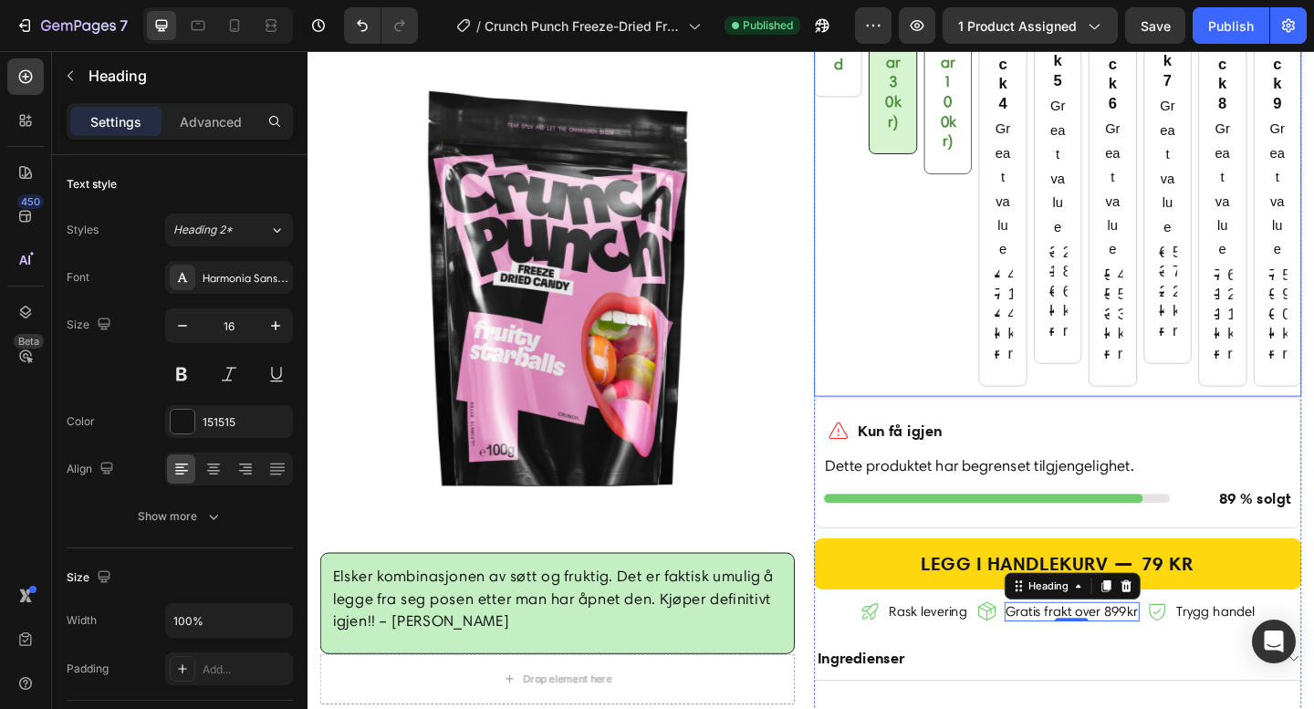
scroll to position [781, 0]
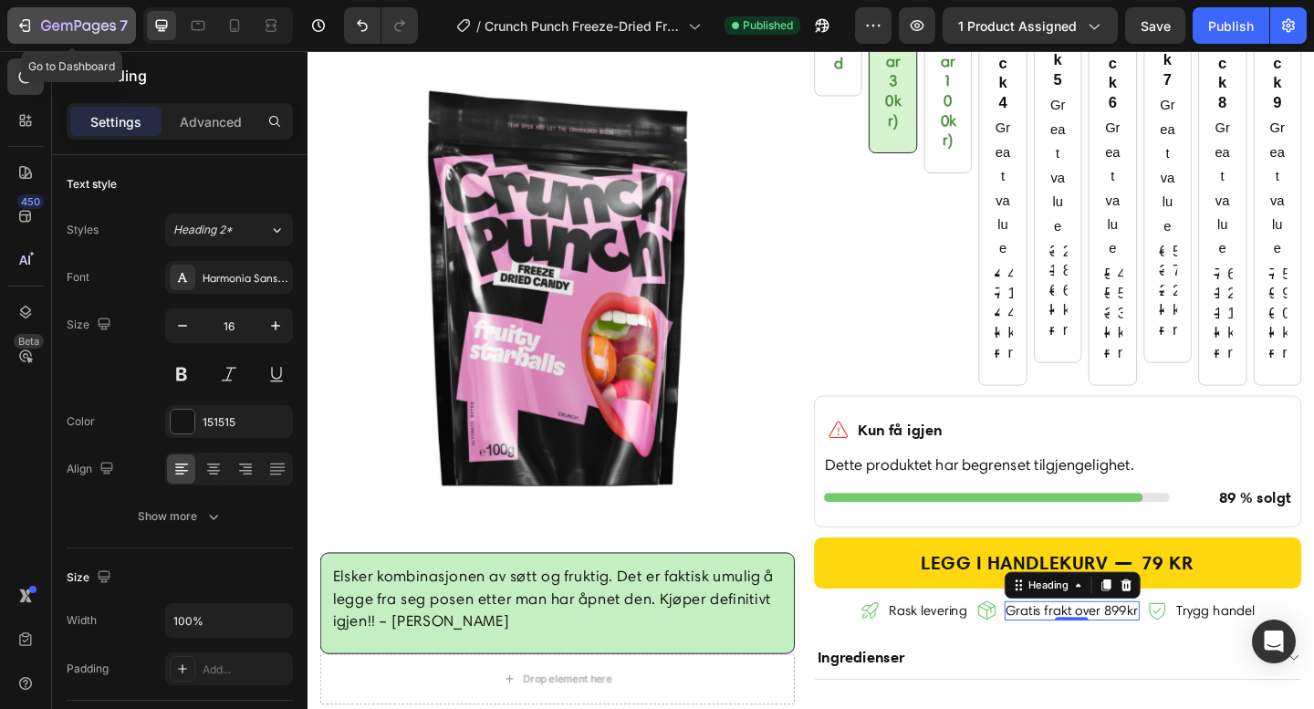
click at [108, 28] on icon "button" at bounding box center [105, 26] width 8 height 8
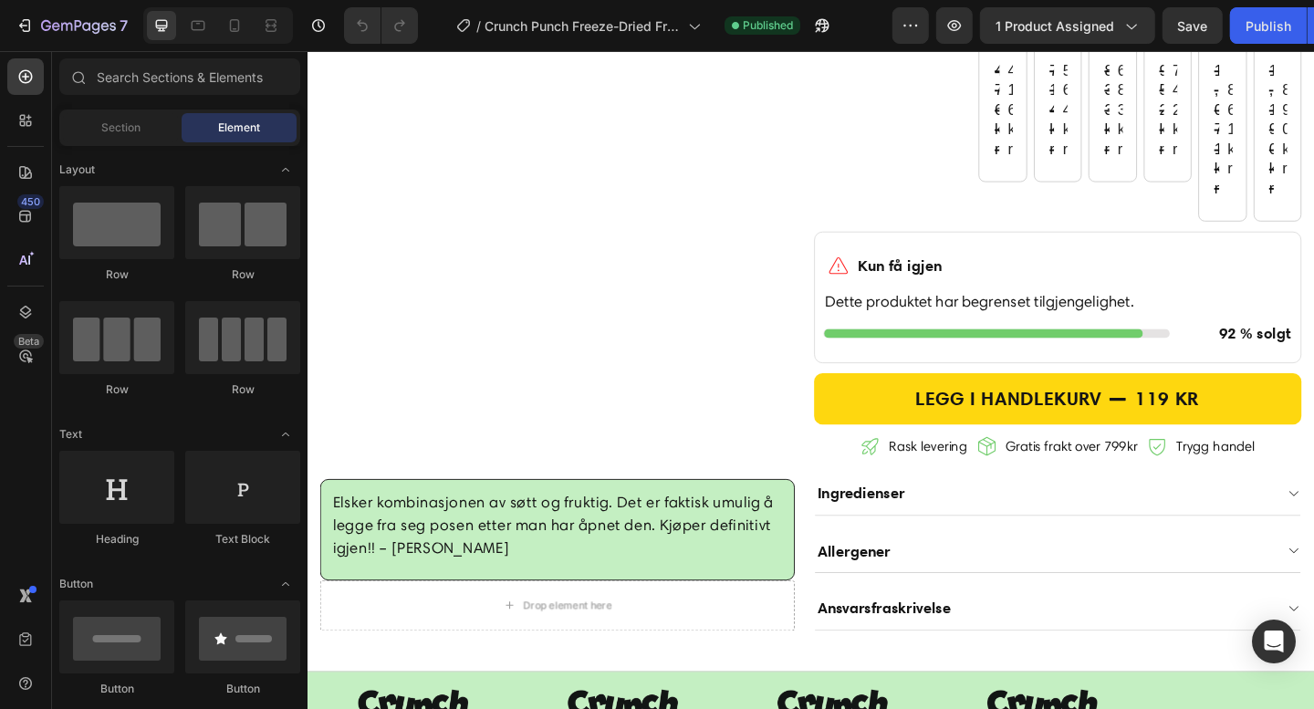
scroll to position [1060, 0]
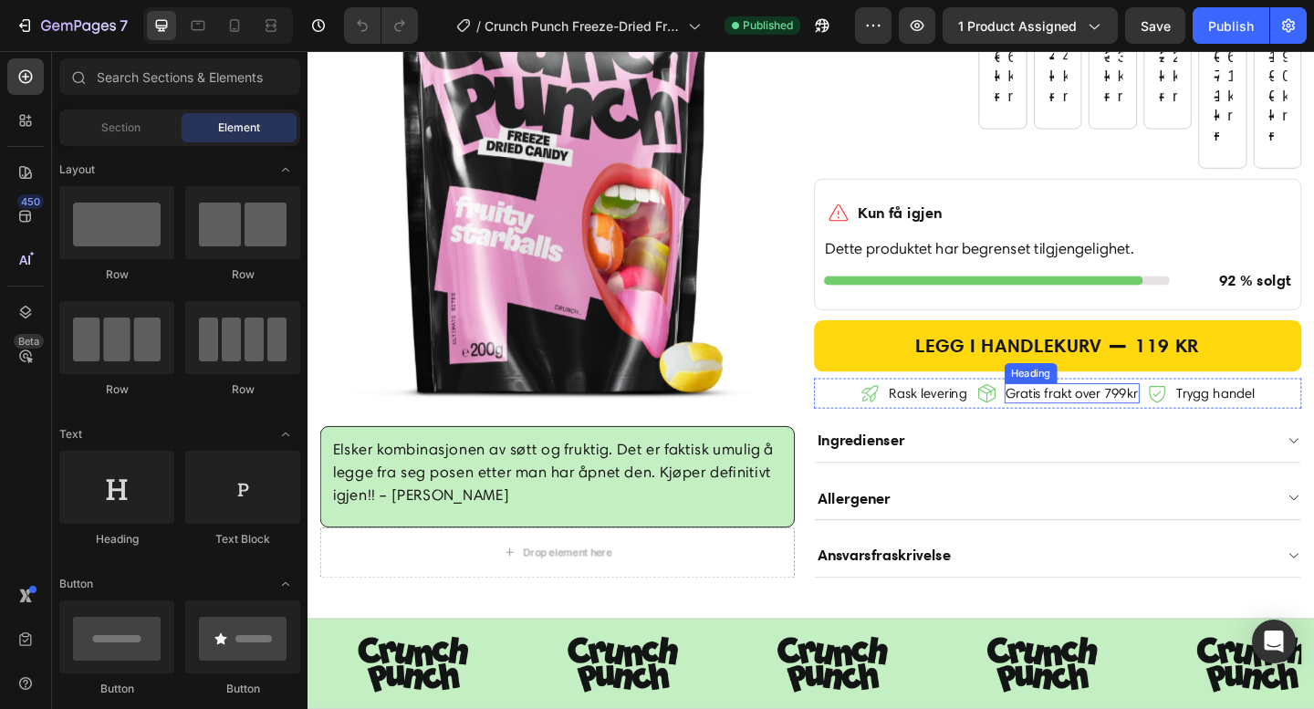
click at [1185, 433] on h2 "Gratis frakt over 799kr" at bounding box center [1139, 422] width 147 height 21
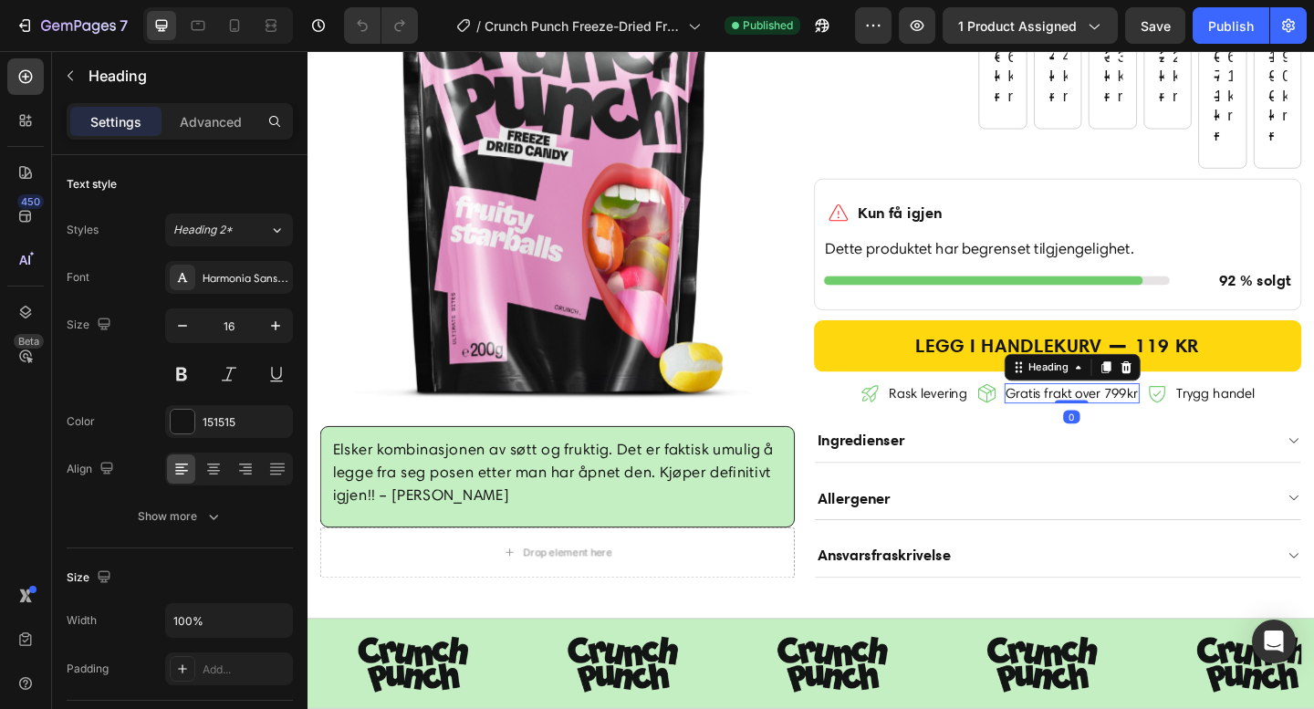
click at [1185, 433] on h2 "Gratis frakt over 799kr" at bounding box center [1139, 422] width 147 height 21
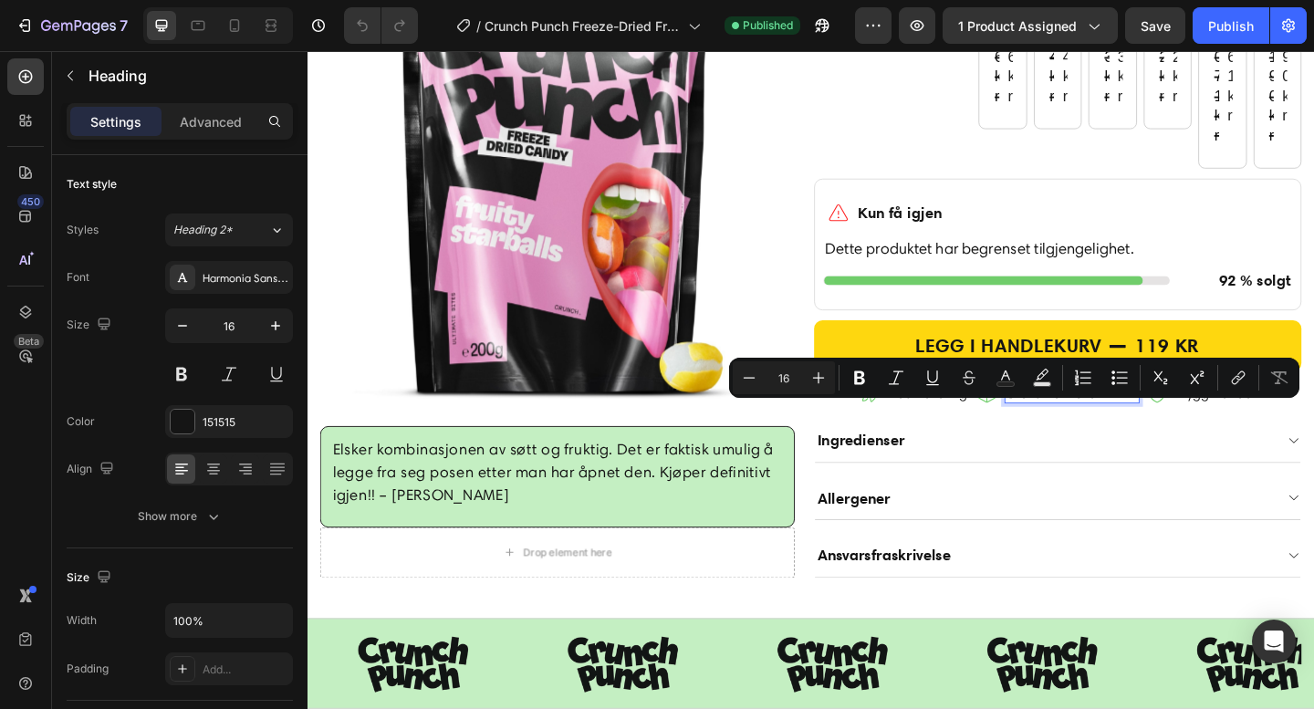
click at [1179, 432] on p "Gratis frakt over 799kr" at bounding box center [1139, 422] width 143 height 17
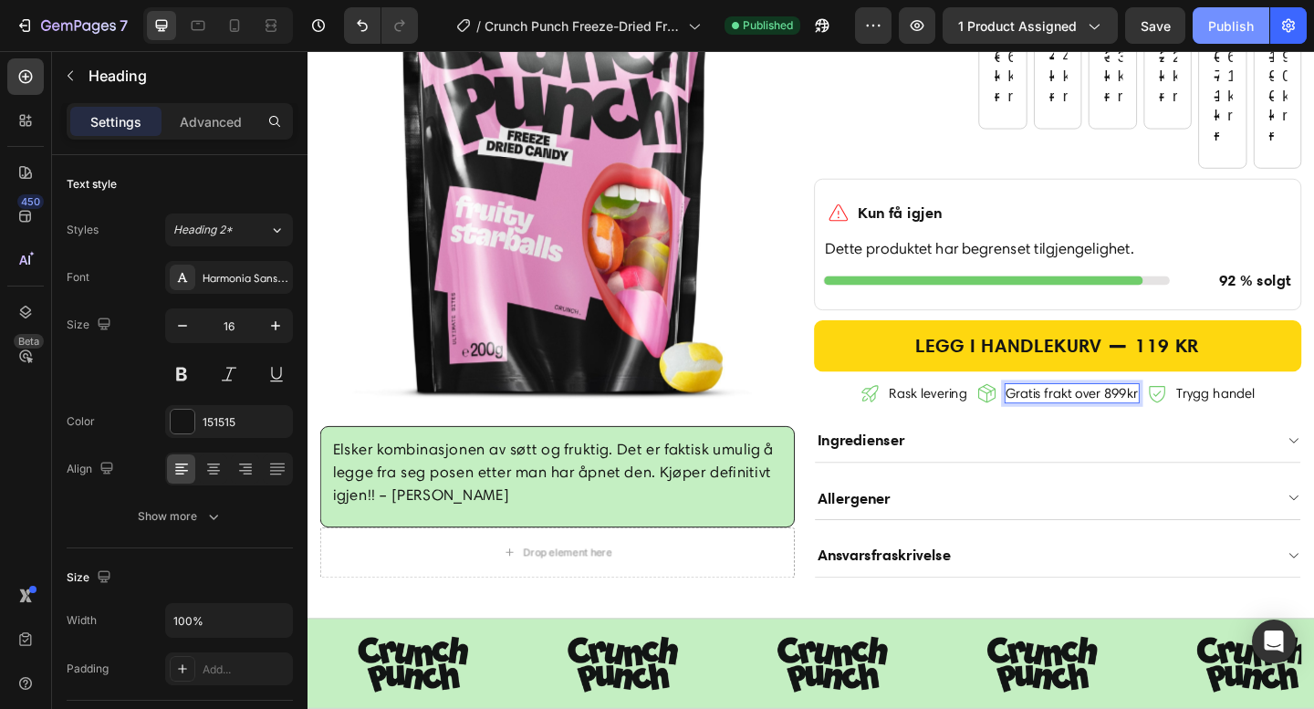
click at [1232, 14] on button "Publish" at bounding box center [1231, 25] width 77 height 36
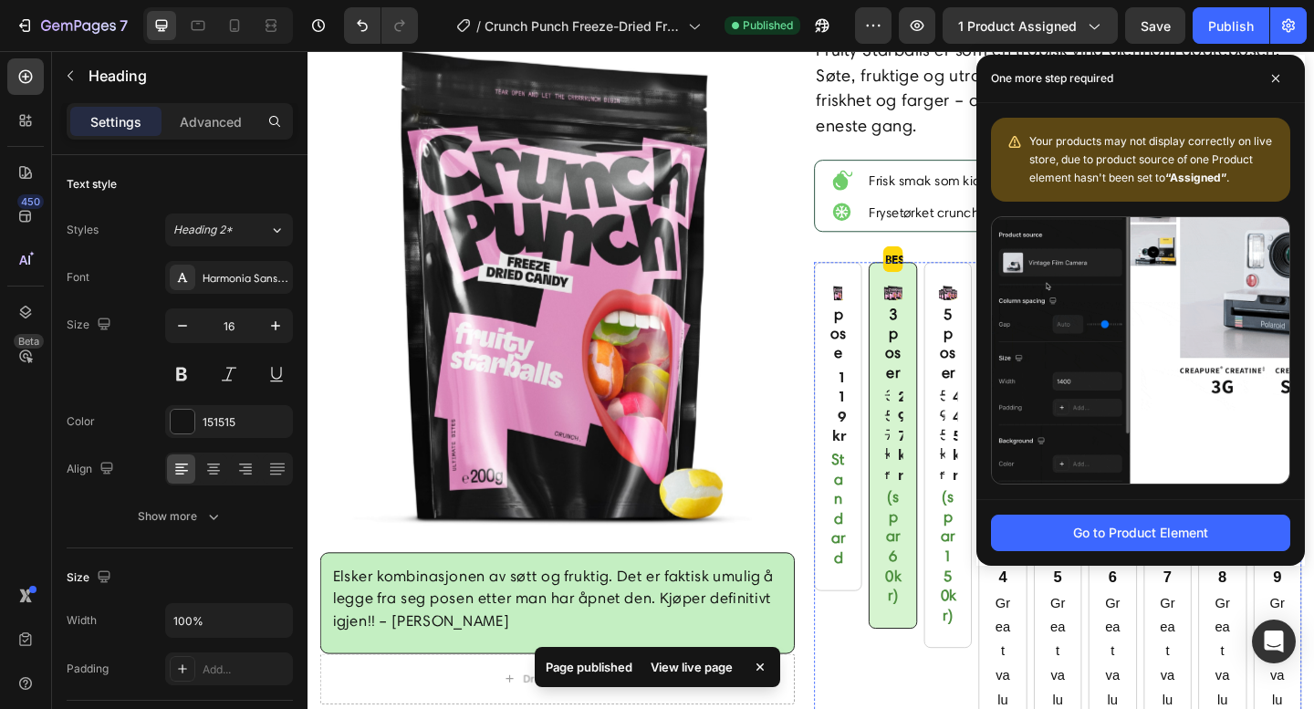
scroll to position [305, 0]
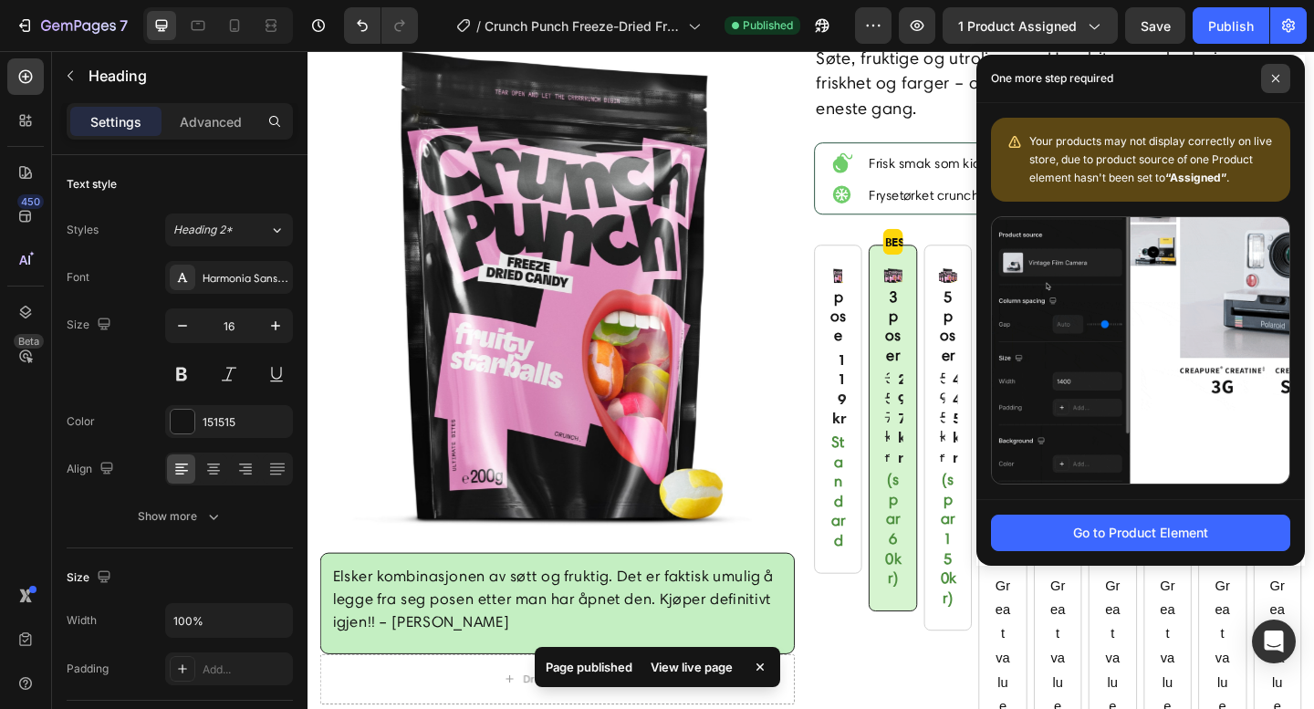
click at [1279, 81] on icon at bounding box center [1275, 78] width 9 height 9
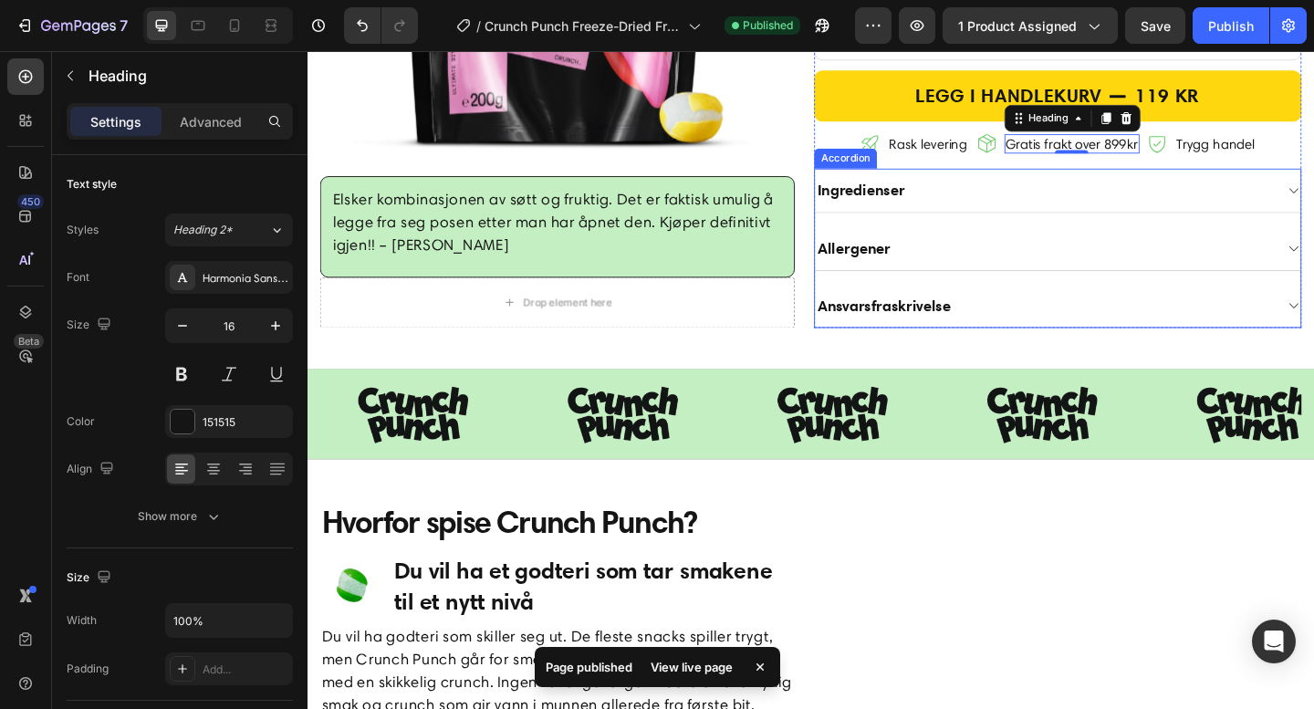
scroll to position [1359, 0]
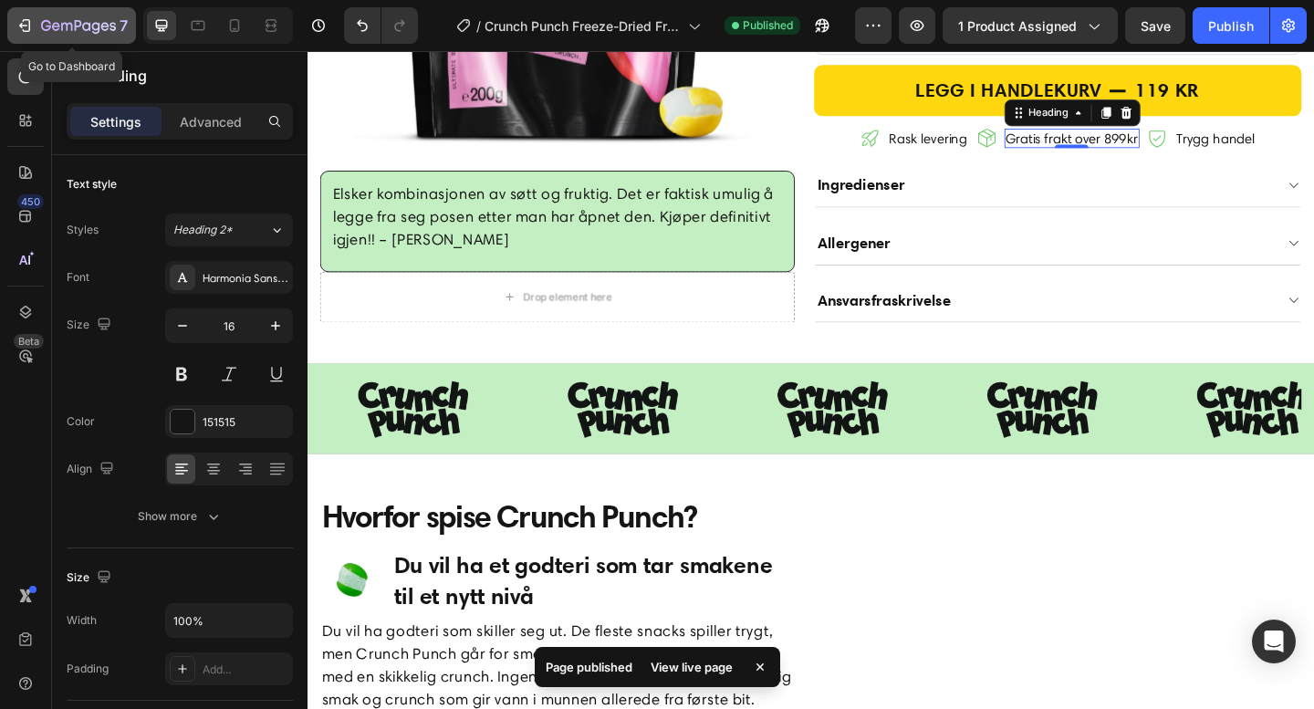
click at [115, 26] on icon "button" at bounding box center [112, 26] width 6 height 8
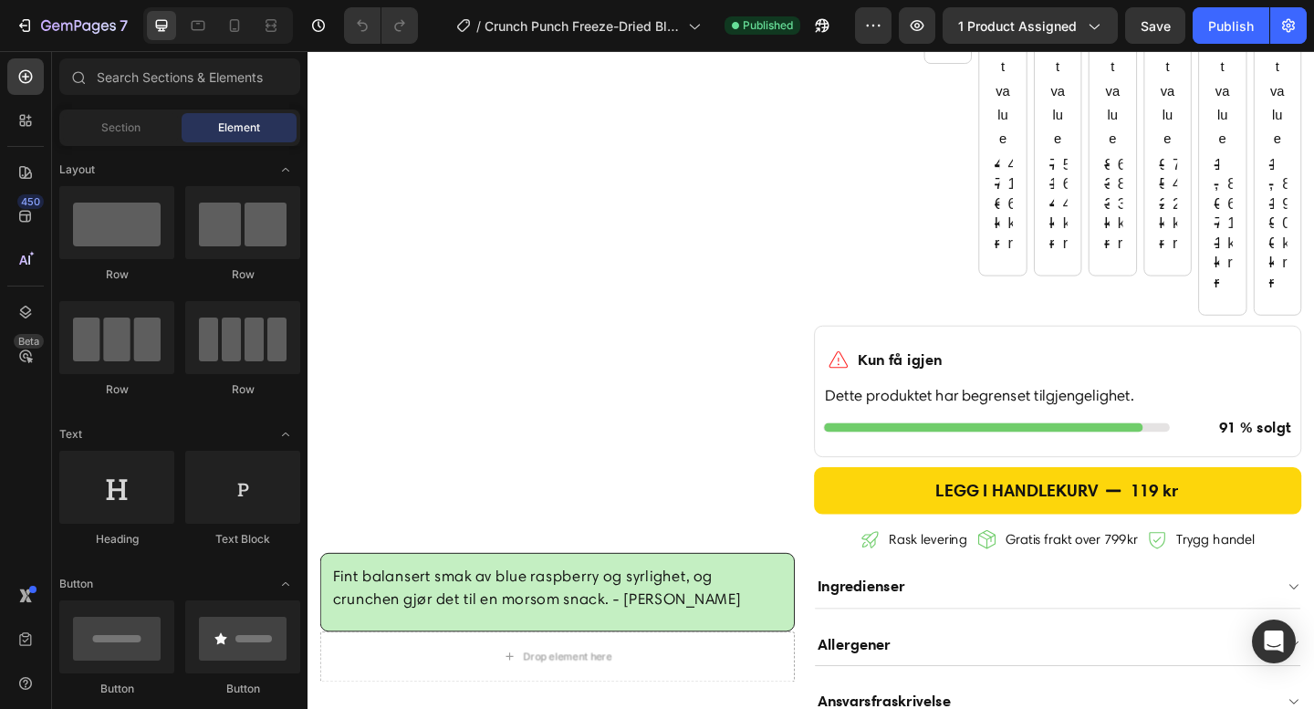
scroll to position [905, 0]
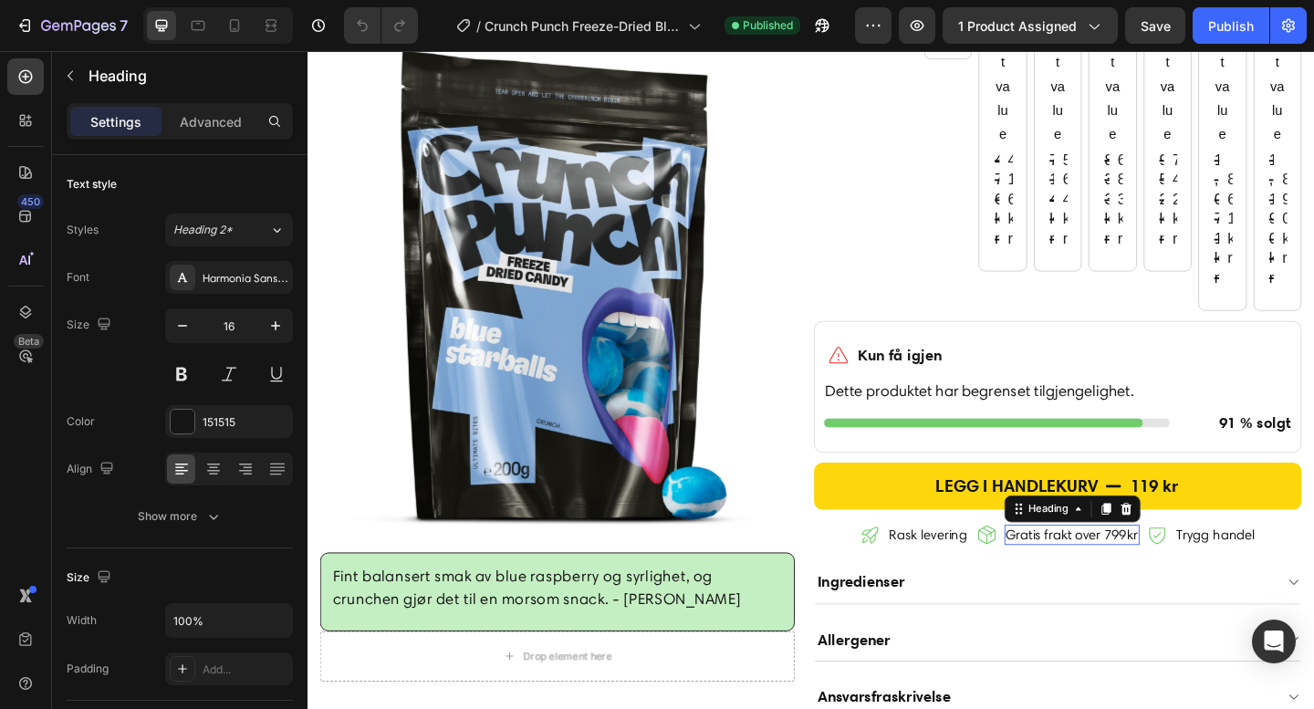
click at [1184, 588] on h2 "Gratis frakt over 799kr" at bounding box center [1139, 577] width 147 height 21
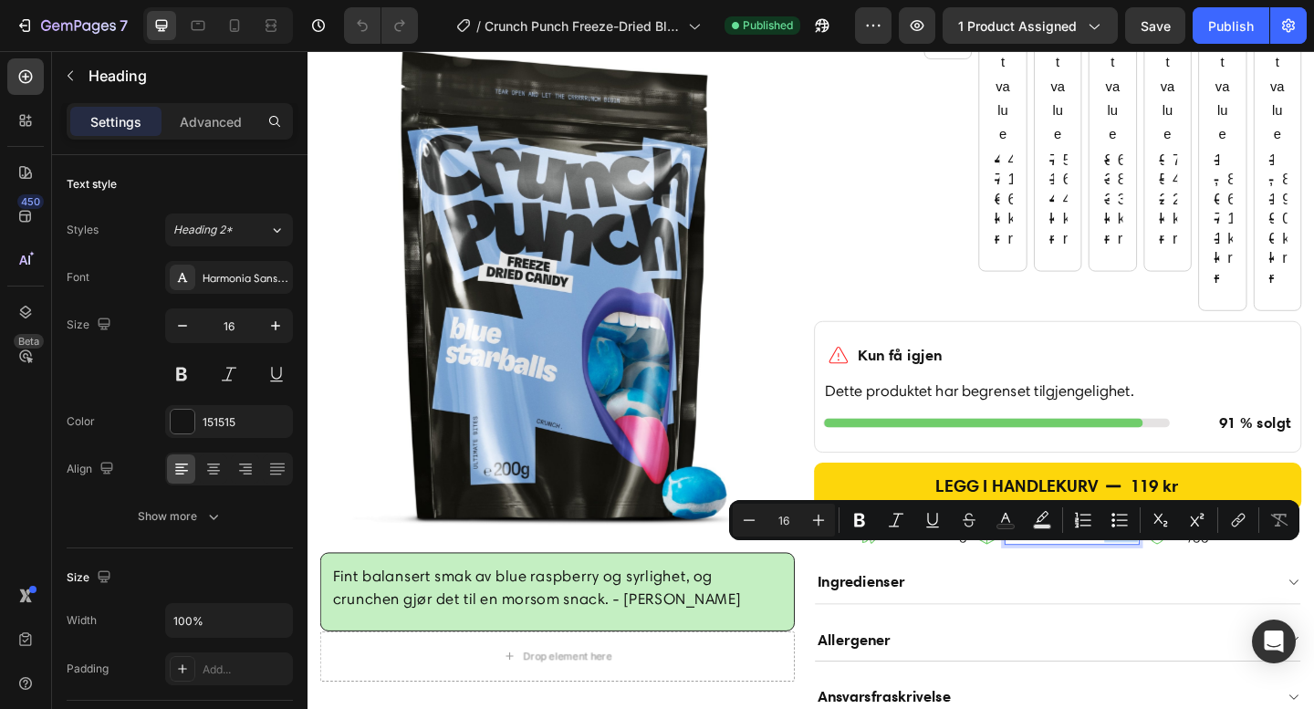
click at [1183, 586] on p "Gratis frakt over 799kr" at bounding box center [1139, 576] width 143 height 17
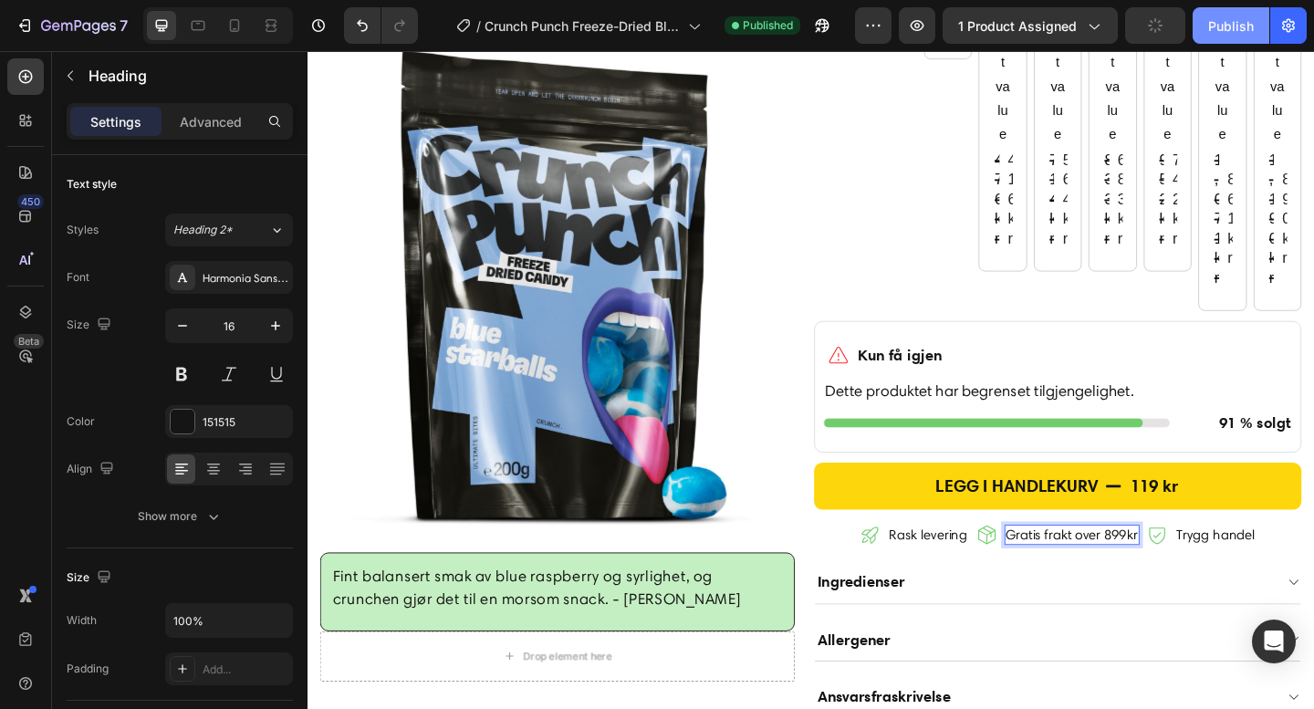
click at [1218, 27] on div "Publish" at bounding box center [1231, 25] width 46 height 19
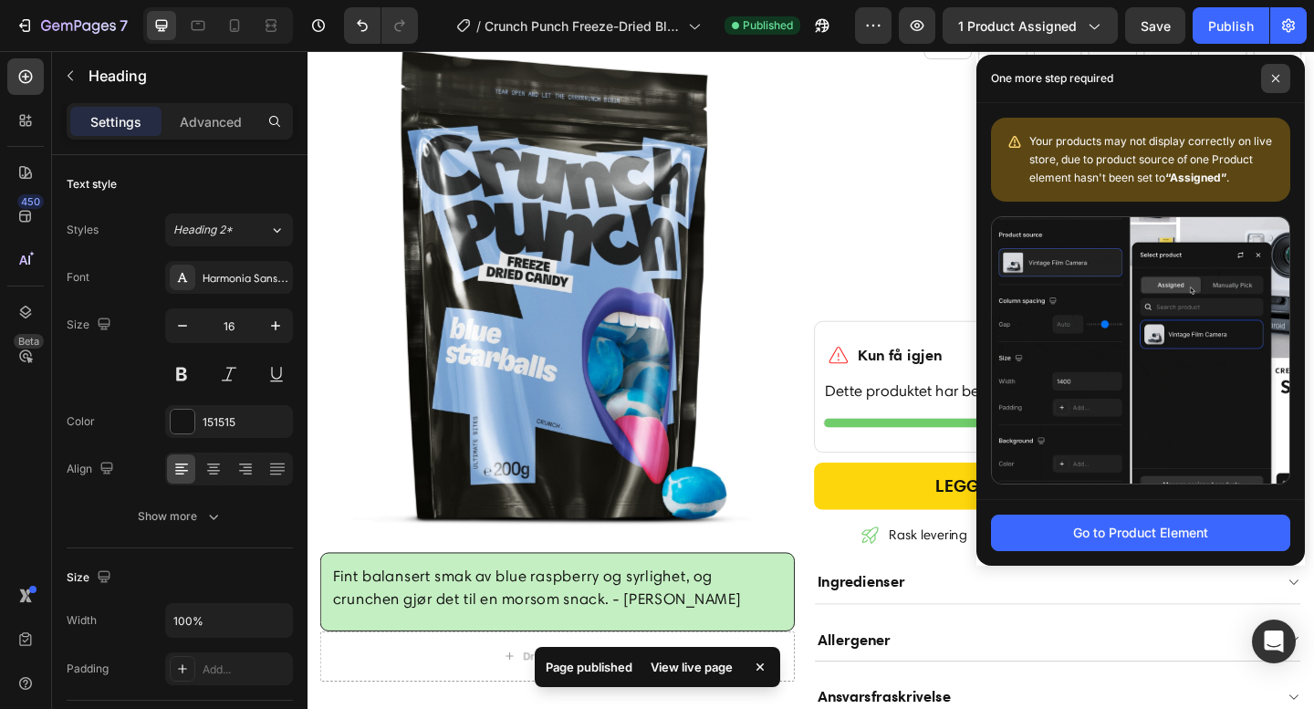
click at [1283, 81] on span at bounding box center [1275, 78] width 29 height 29
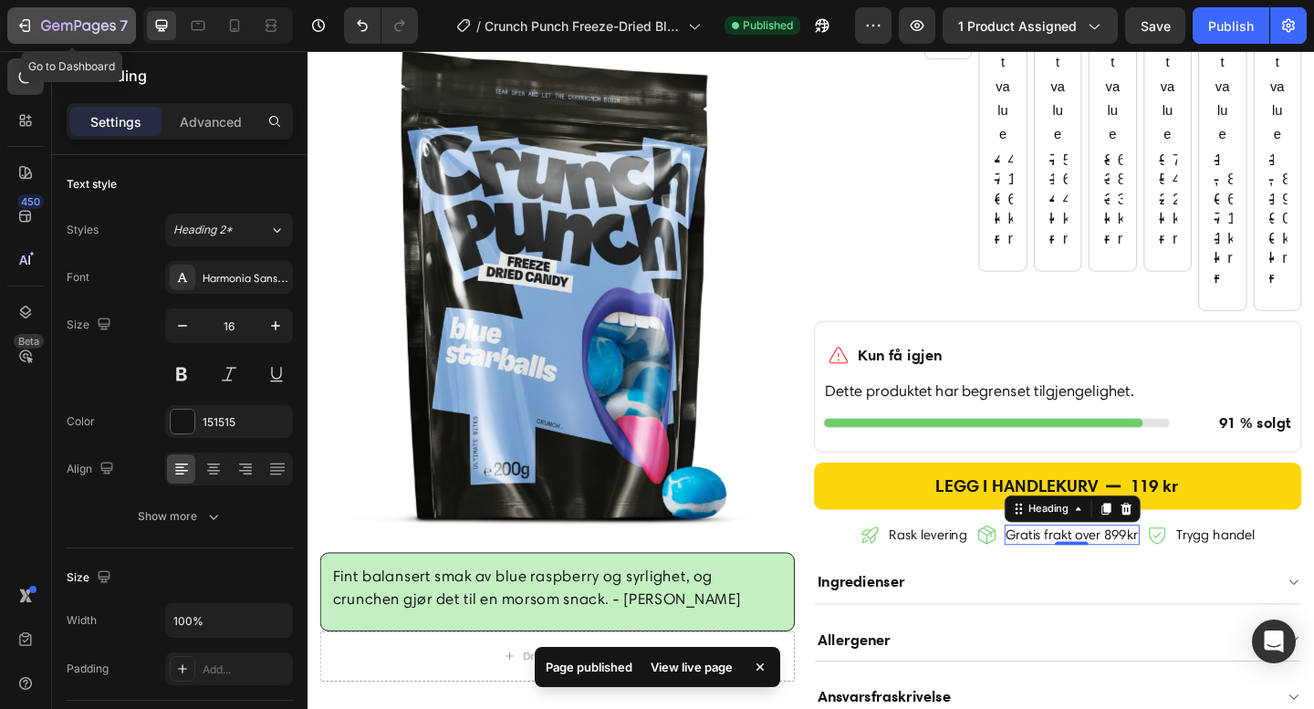
click at [113, 13] on button "7" at bounding box center [71, 25] width 129 height 36
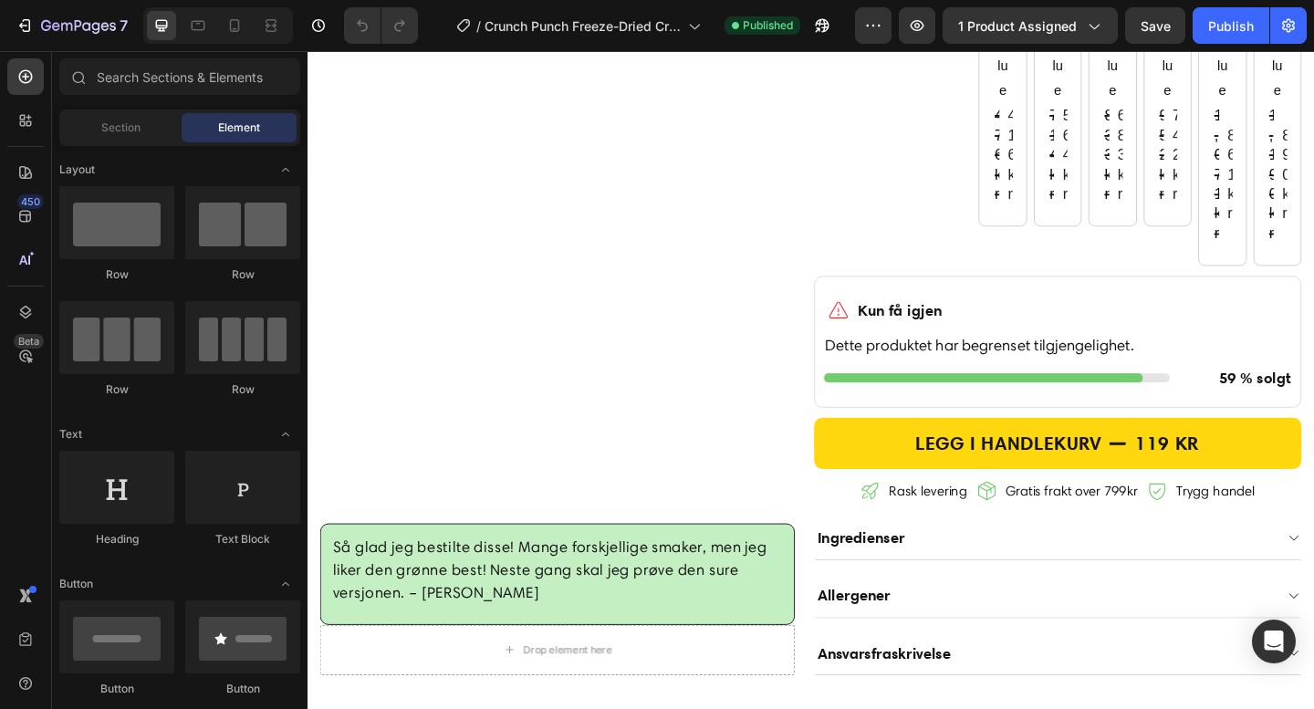
scroll to position [1010, 0]
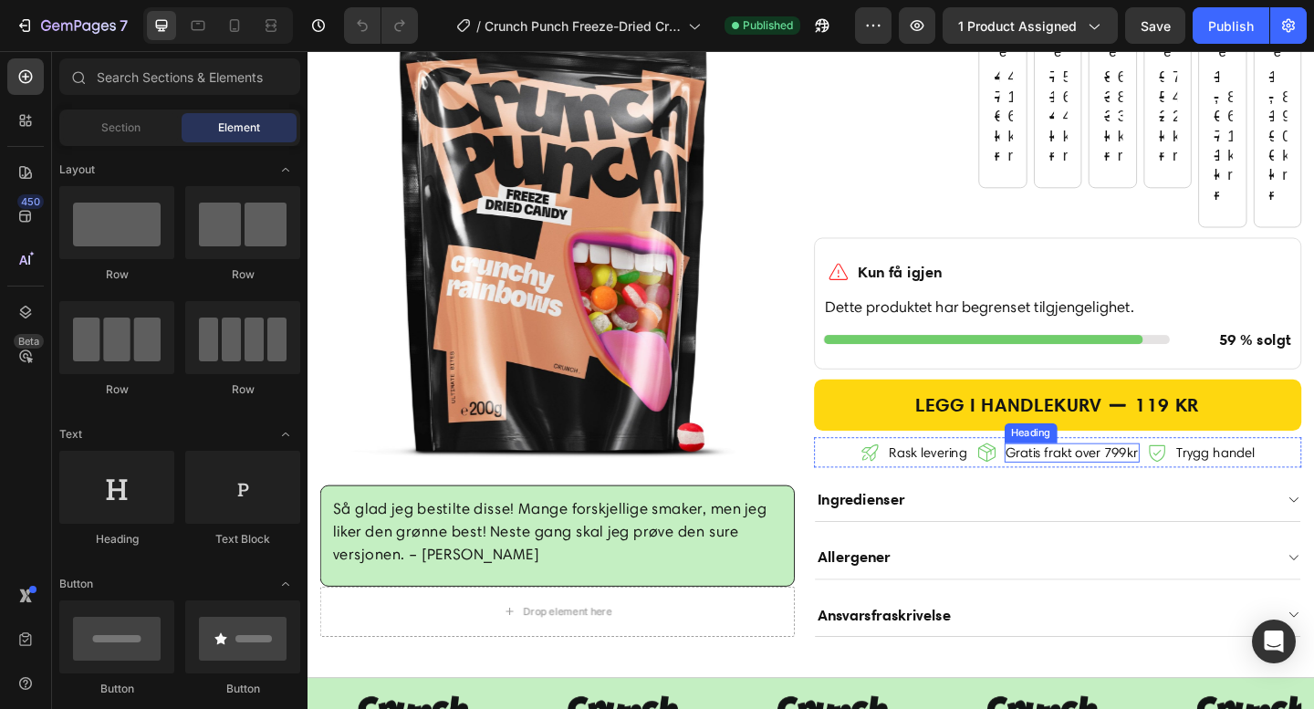
click at [1176, 499] on h2 "Gratis frakt over 799kr" at bounding box center [1139, 488] width 147 height 21
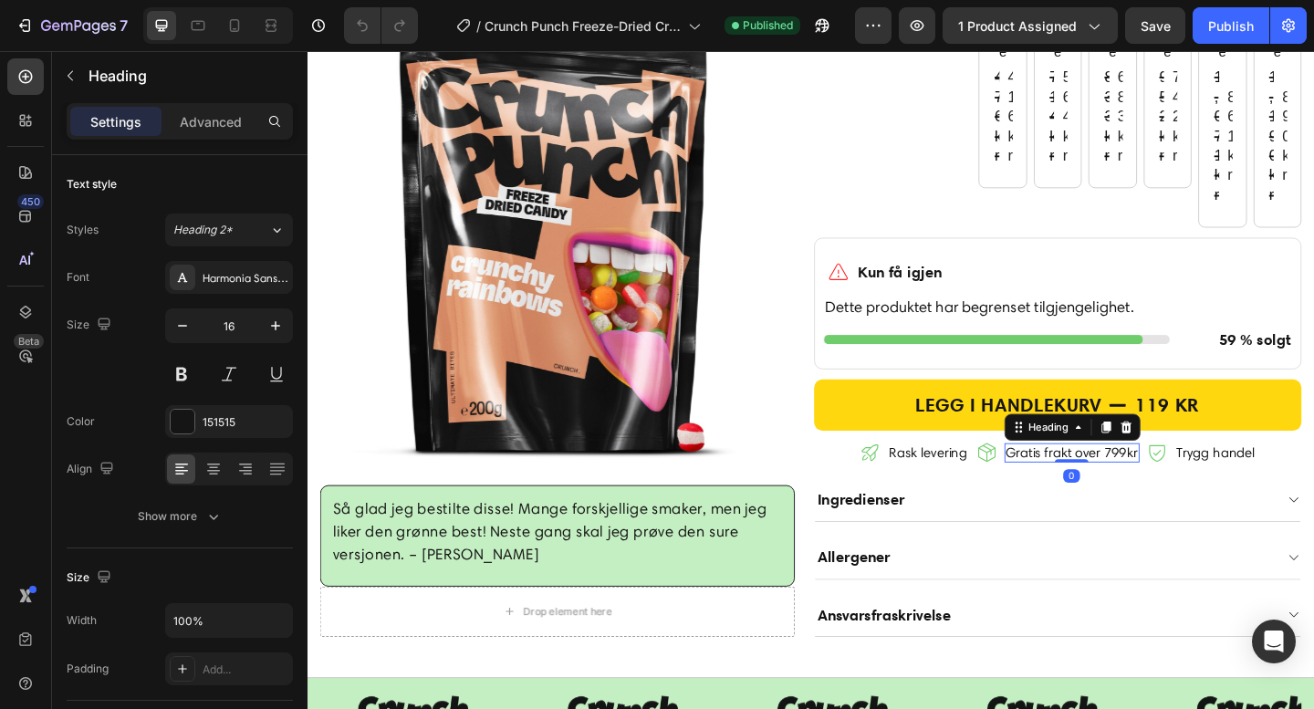
click at [1176, 499] on h2 "Gratis frakt over 799kr" at bounding box center [1139, 488] width 147 height 21
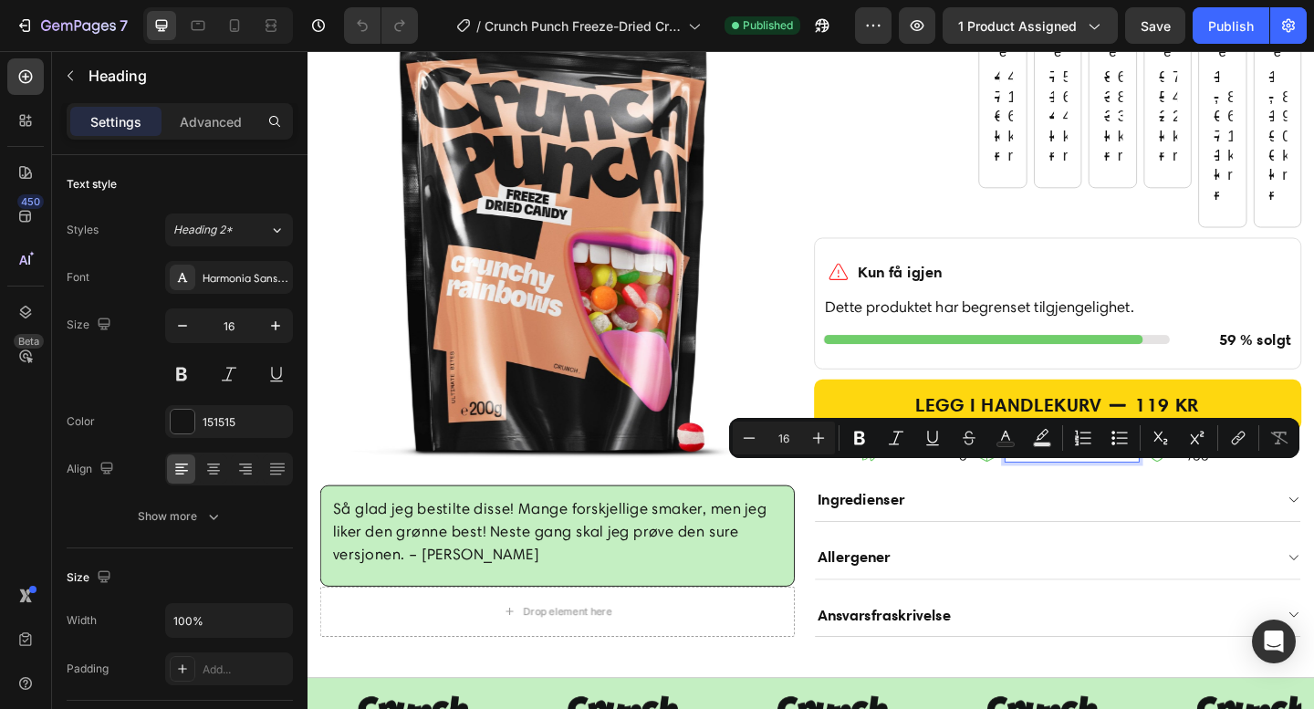
click at [1180, 497] on p "Gratis frakt over 799kr" at bounding box center [1139, 488] width 143 height 17
click at [1181, 497] on p "Gratis frakt over 799kr" at bounding box center [1139, 488] width 143 height 17
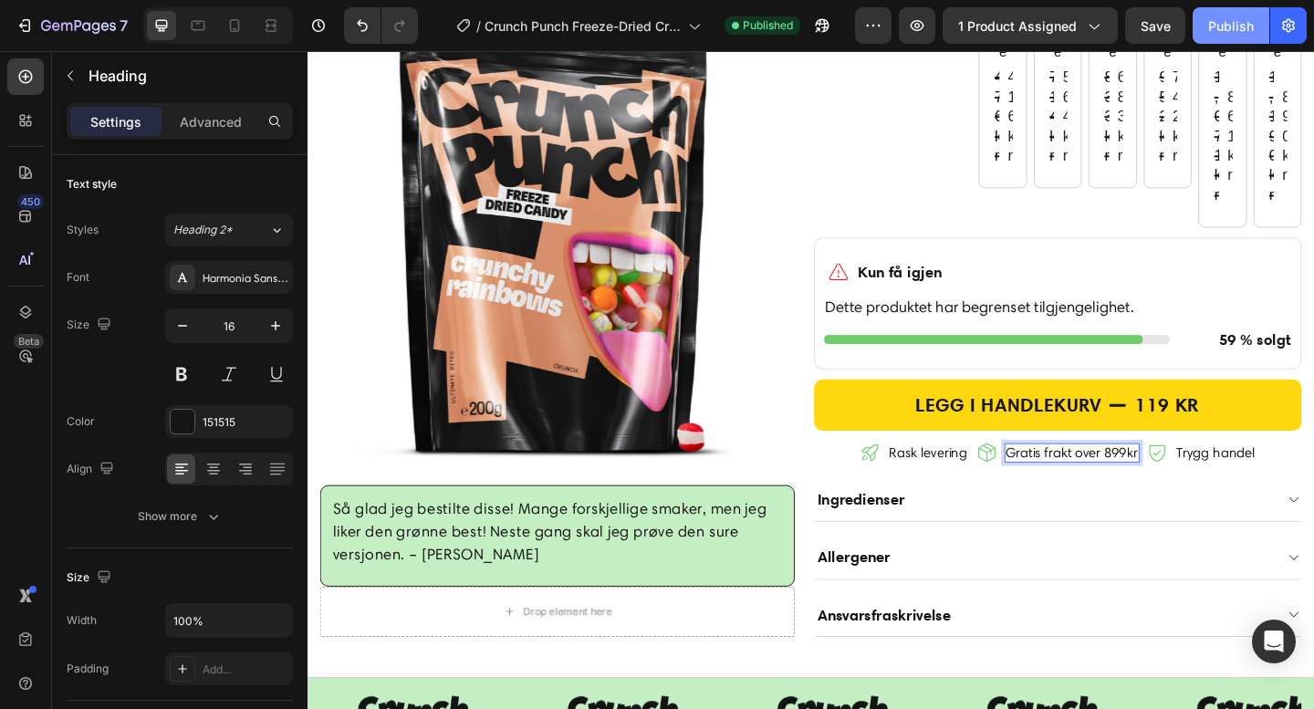
click at [1222, 25] on div "Publish" at bounding box center [1231, 25] width 46 height 19
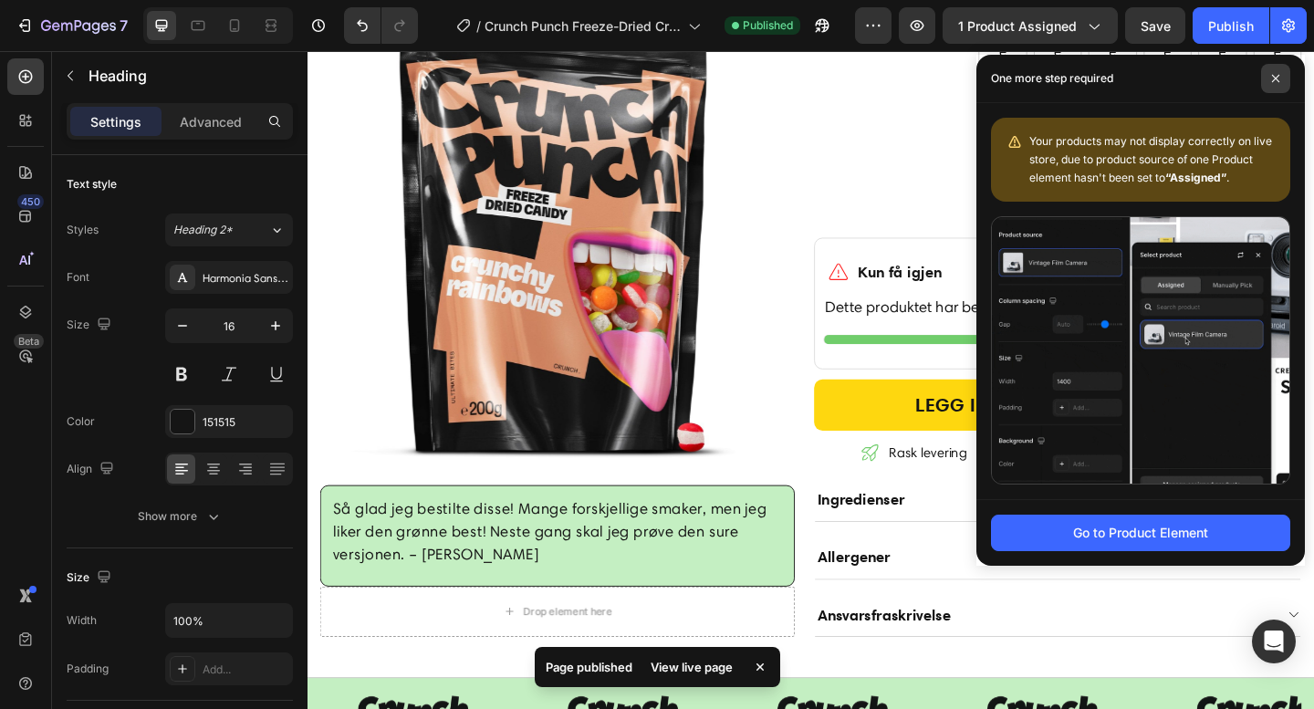
click at [1272, 81] on icon at bounding box center [1275, 78] width 7 height 7
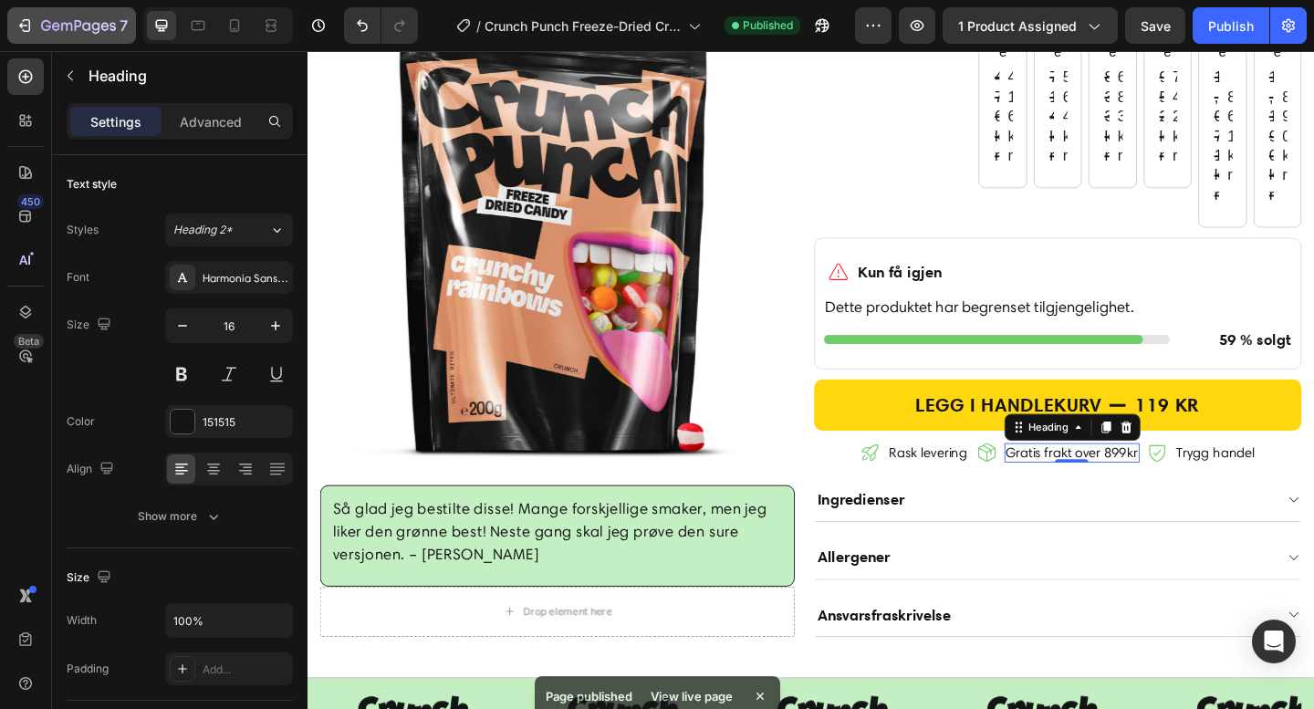
click at [55, 28] on icon "button" at bounding box center [78, 27] width 75 height 16
